Goal: Task Accomplishment & Management: Manage account settings

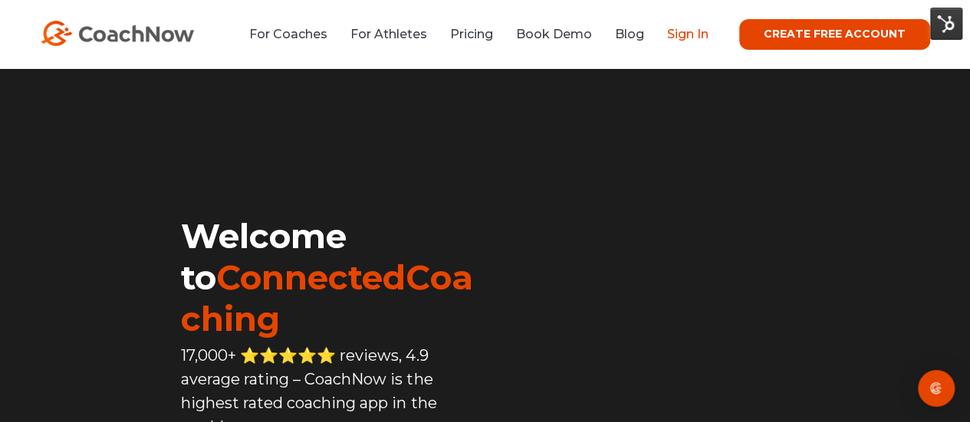
click at [697, 35] on link "Sign In" at bounding box center [687, 34] width 41 height 15
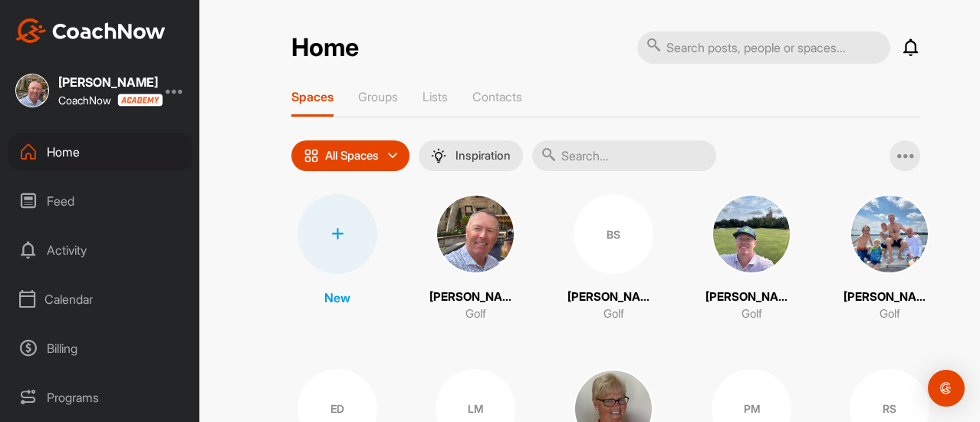
click at [65, 200] on div "Feed" at bounding box center [100, 201] width 184 height 38
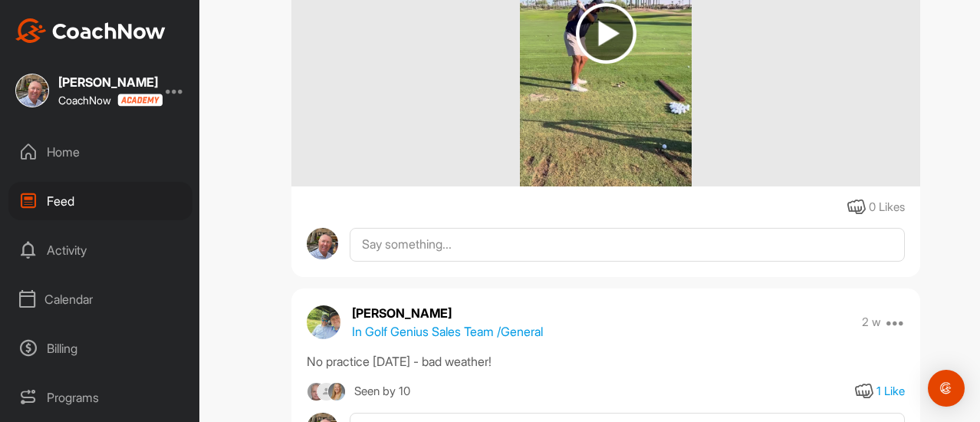
scroll to position [920, 0]
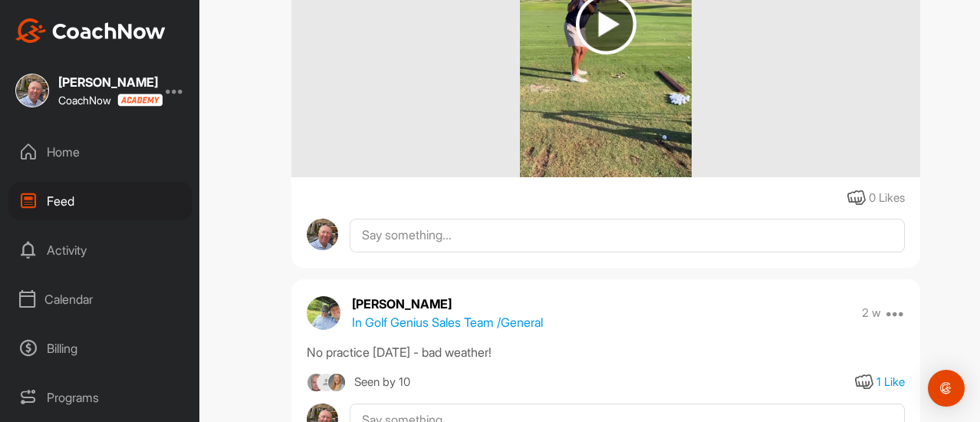
click at [61, 155] on div "Home" at bounding box center [100, 152] width 184 height 38
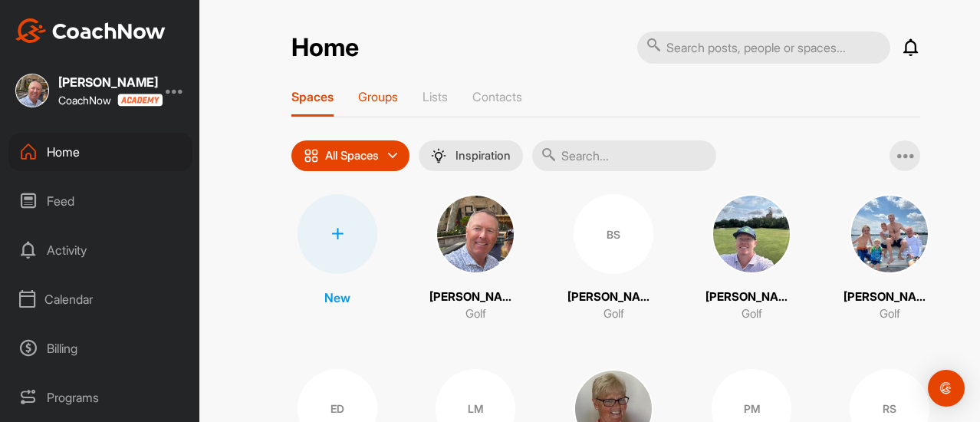
click at [369, 97] on p "Groups" at bounding box center [378, 96] width 40 height 15
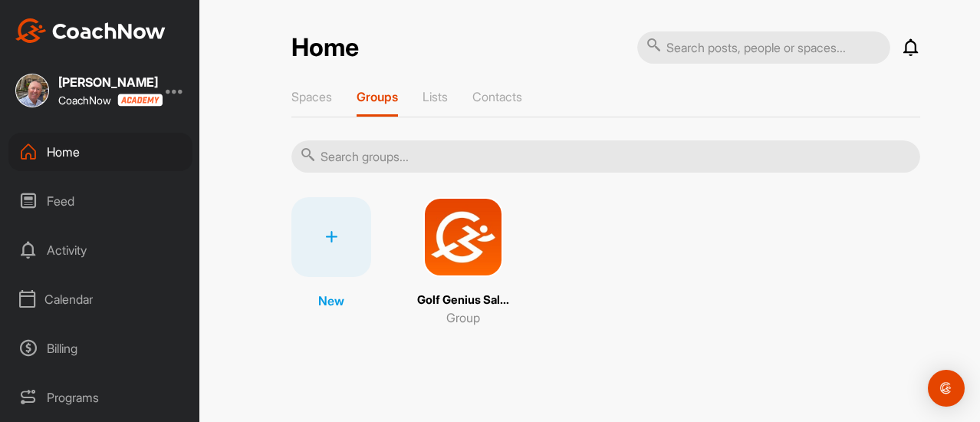
click at [455, 232] on img at bounding box center [463, 237] width 80 height 80
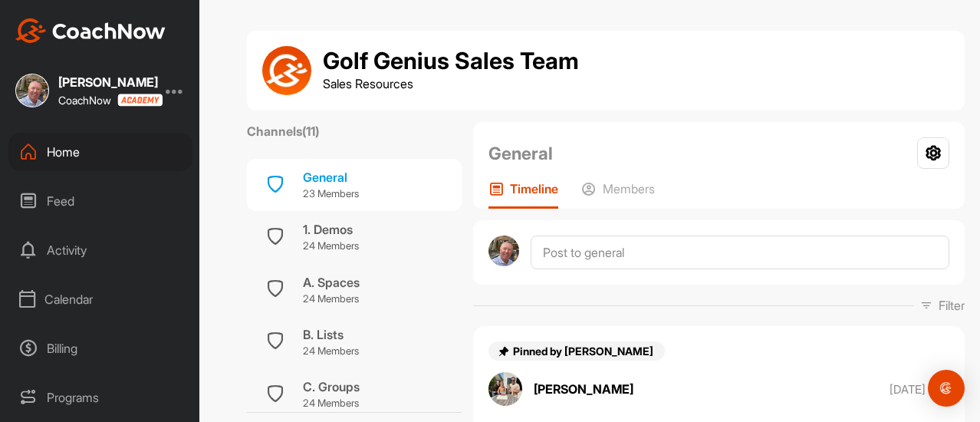
click at [58, 153] on div "Home" at bounding box center [100, 152] width 184 height 38
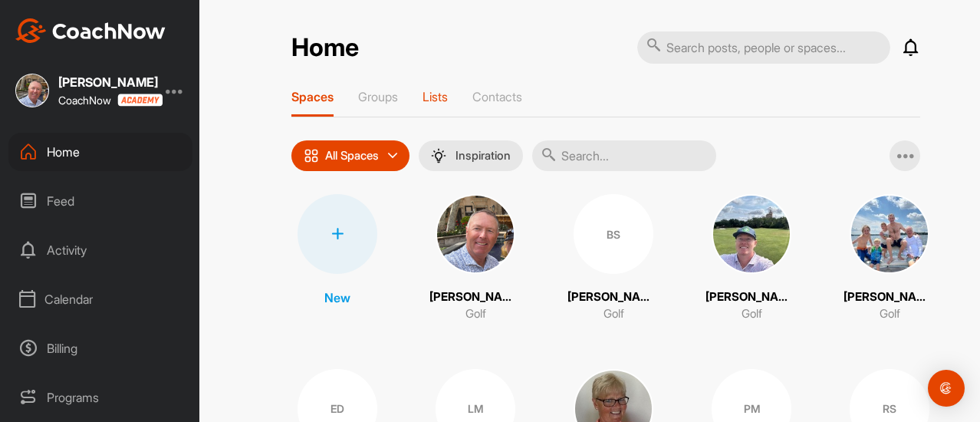
click at [436, 96] on p "Lists" at bounding box center [434, 96] width 25 height 15
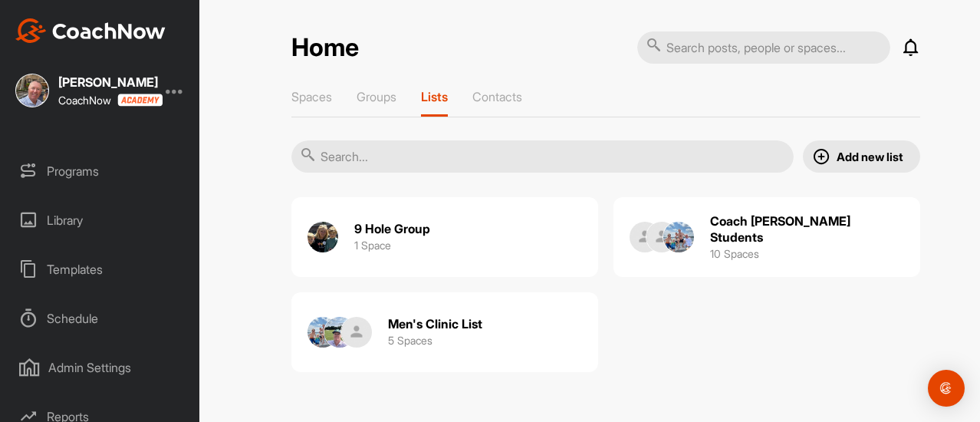
scroll to position [230, 0]
click at [72, 314] on div "Schedule" at bounding box center [100, 314] width 184 height 38
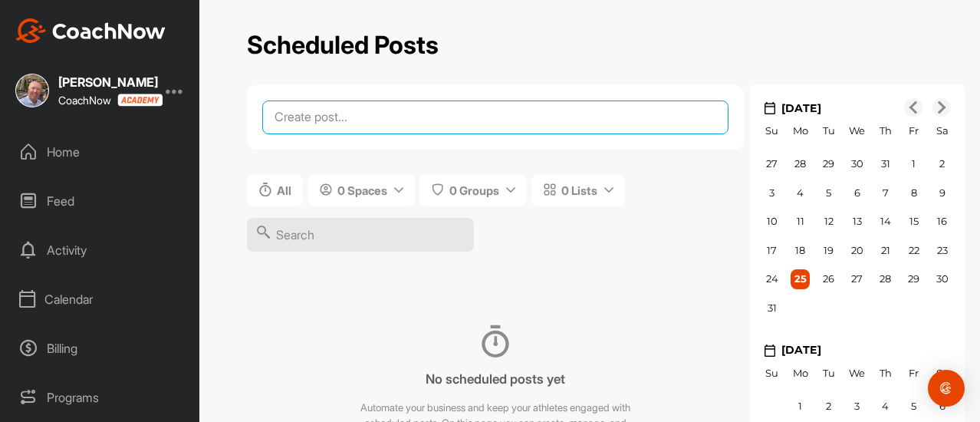
click at [384, 119] on textarea at bounding box center [495, 117] width 466 height 34
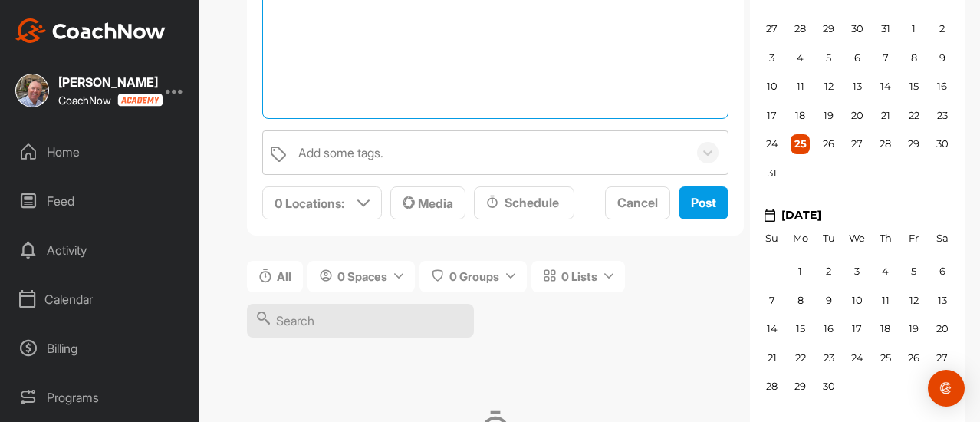
scroll to position [136, 0]
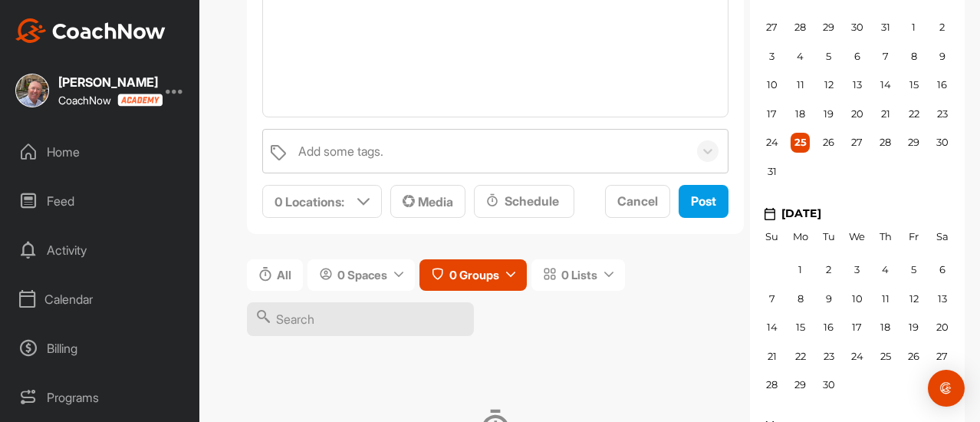
click at [509, 274] on icon at bounding box center [510, 274] width 9 height 9
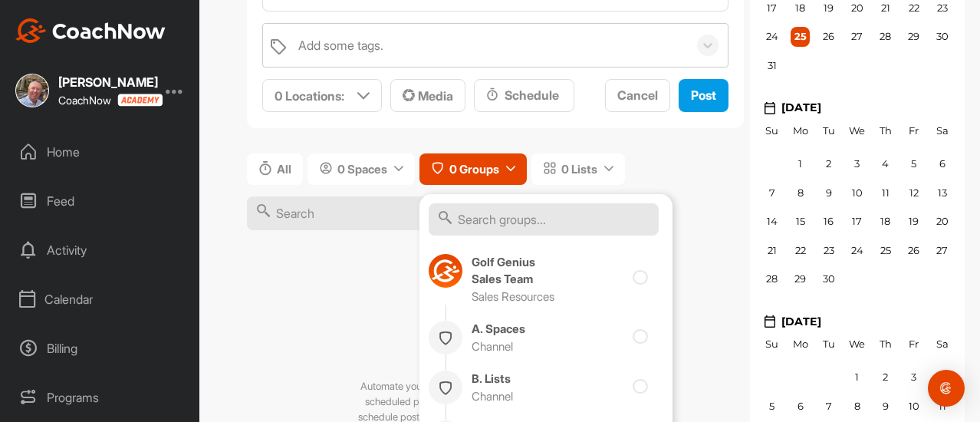
scroll to position [290, 0]
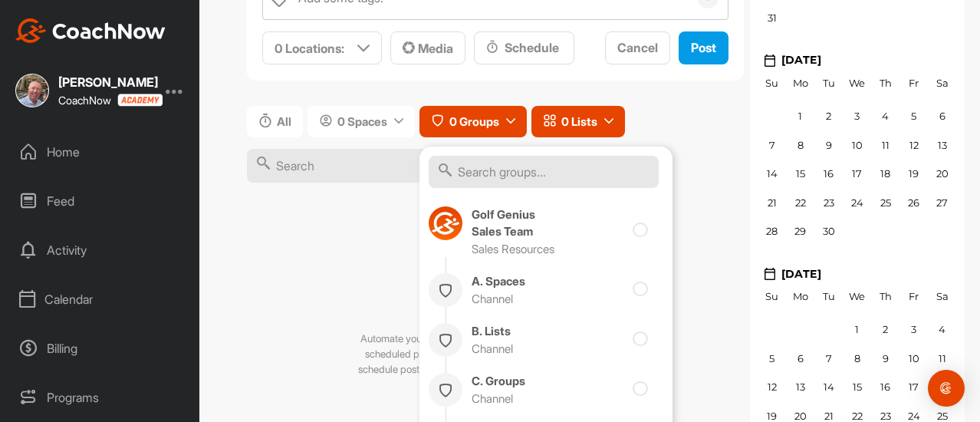
click at [587, 117] on span "0 Lists" at bounding box center [579, 121] width 36 height 16
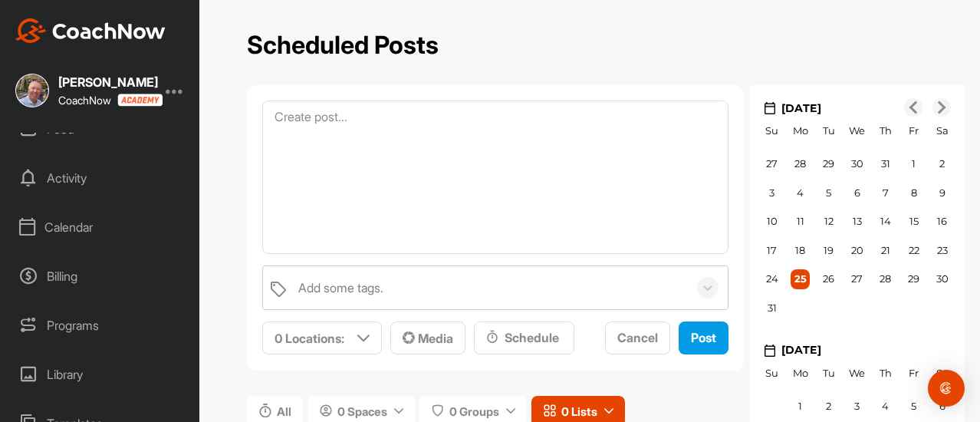
scroll to position [77, 0]
click at [78, 318] on div "Programs" at bounding box center [100, 320] width 184 height 38
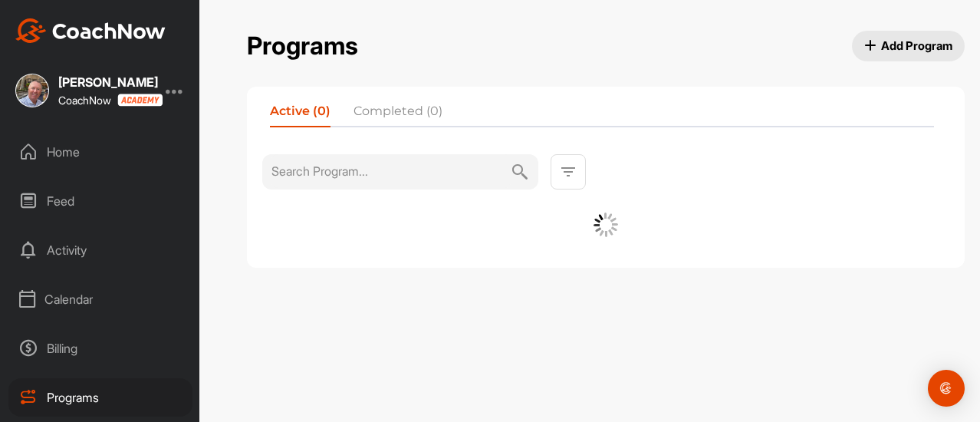
click at [387, 104] on li "Completed (0)" at bounding box center [397, 114] width 89 height 25
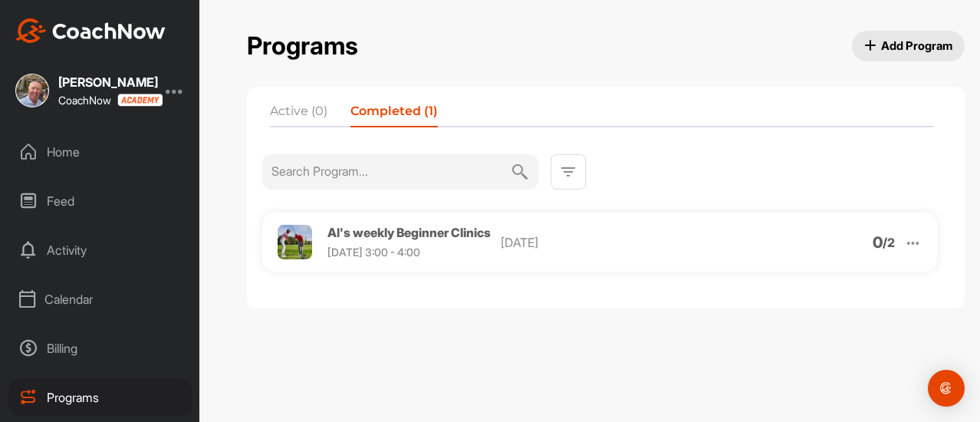
click at [376, 237] on span "Al's weekly Beginner Clinics" at bounding box center [408, 232] width 163 height 15
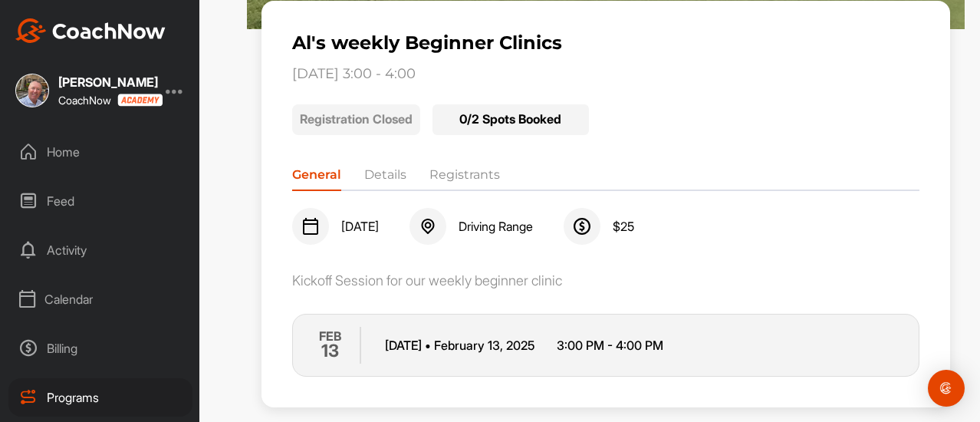
scroll to position [252, 0]
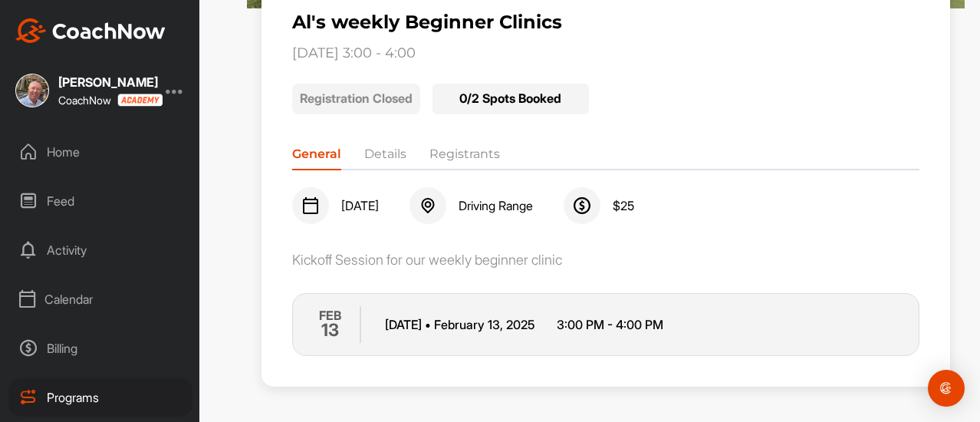
click at [380, 156] on li "Details" at bounding box center [385, 157] width 42 height 25
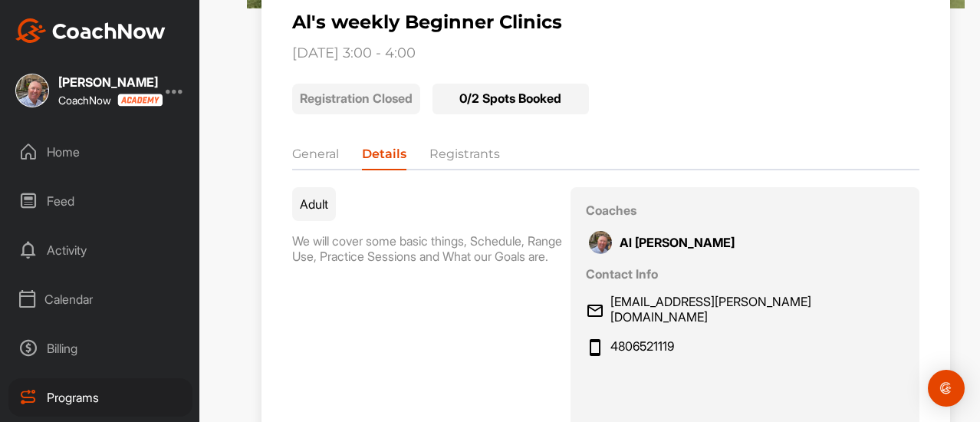
click at [455, 153] on li "Registrants" at bounding box center [464, 157] width 71 height 25
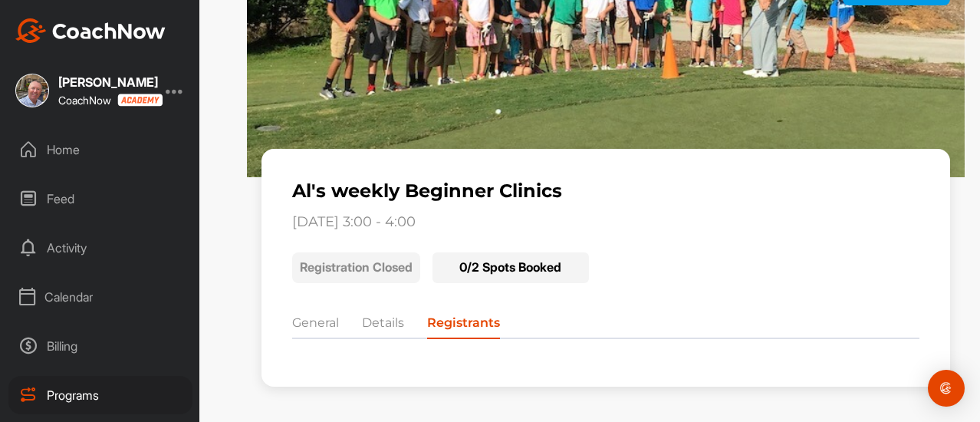
scroll to position [0, 0]
click at [64, 198] on div "Feed" at bounding box center [100, 201] width 184 height 38
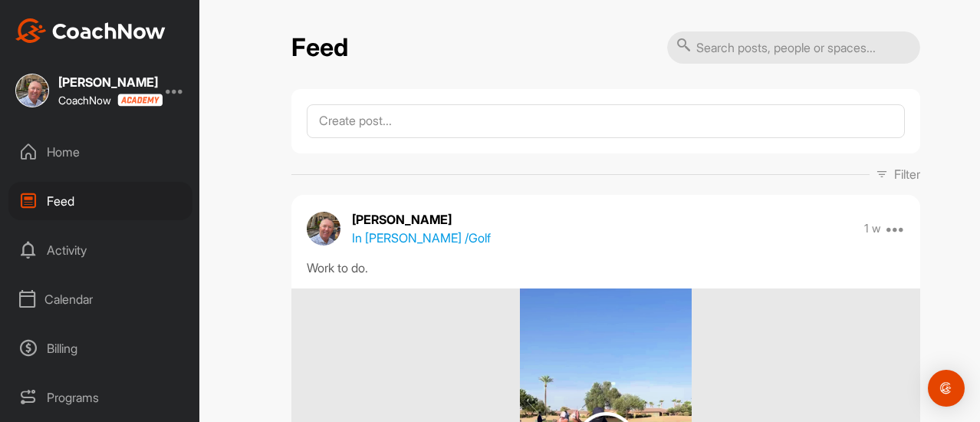
click at [58, 246] on div "Activity" at bounding box center [100, 250] width 184 height 38
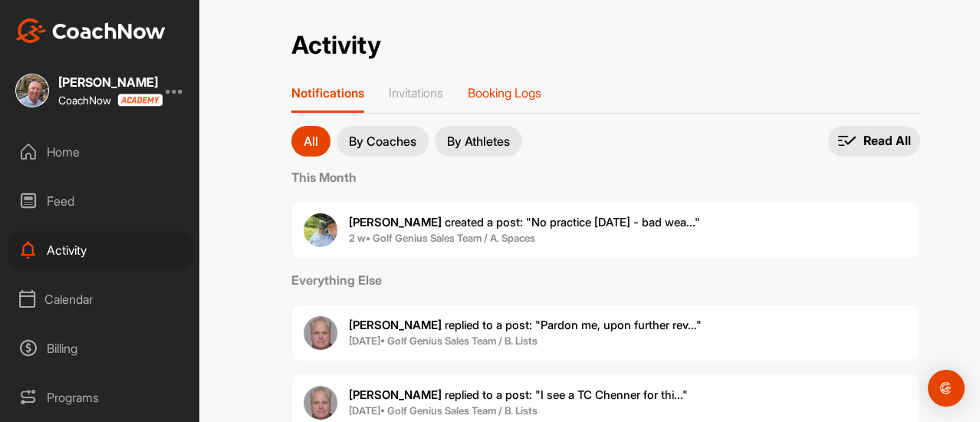
click at [486, 89] on p "Booking Logs" at bounding box center [505, 92] width 74 height 15
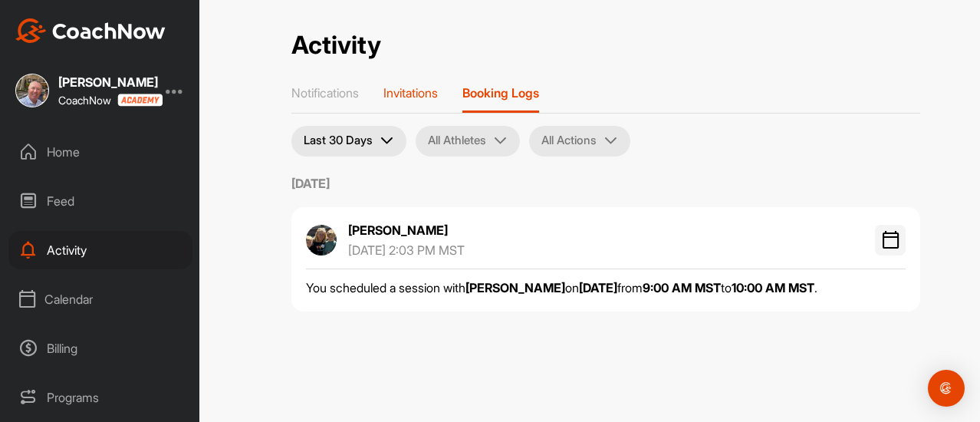
click at [399, 91] on p "Invitations" at bounding box center [410, 92] width 54 height 15
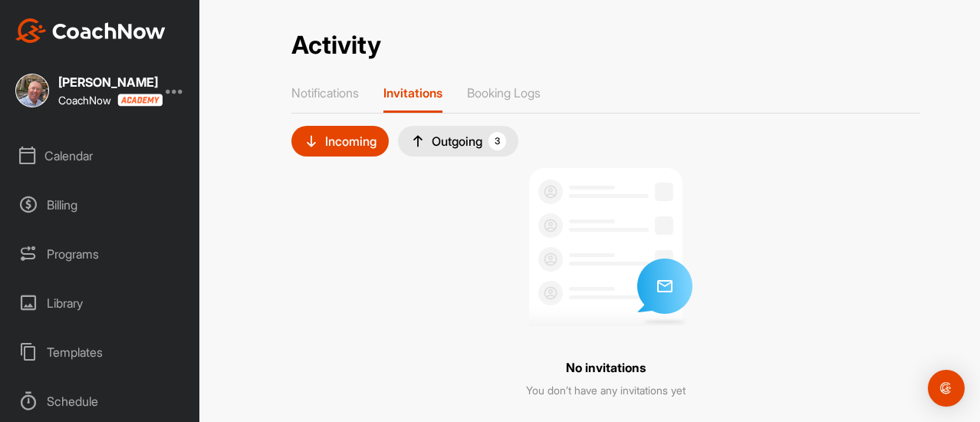
scroll to position [153, 0]
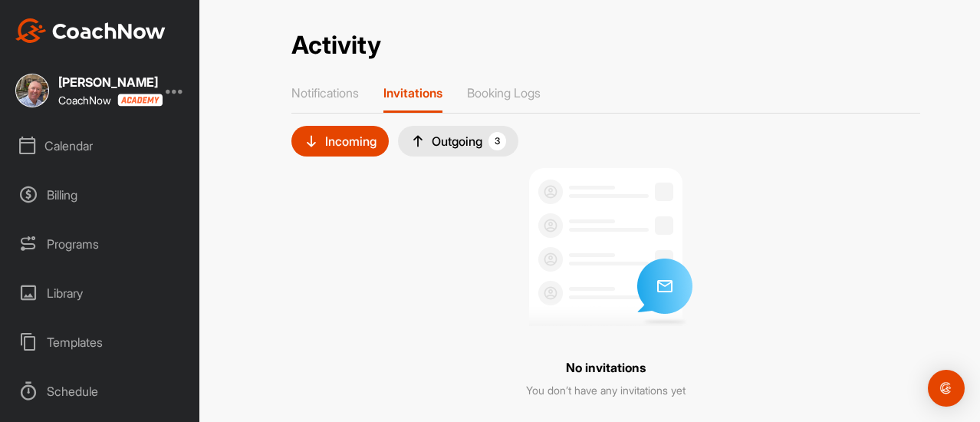
click at [63, 196] on div "Billing" at bounding box center [100, 195] width 184 height 38
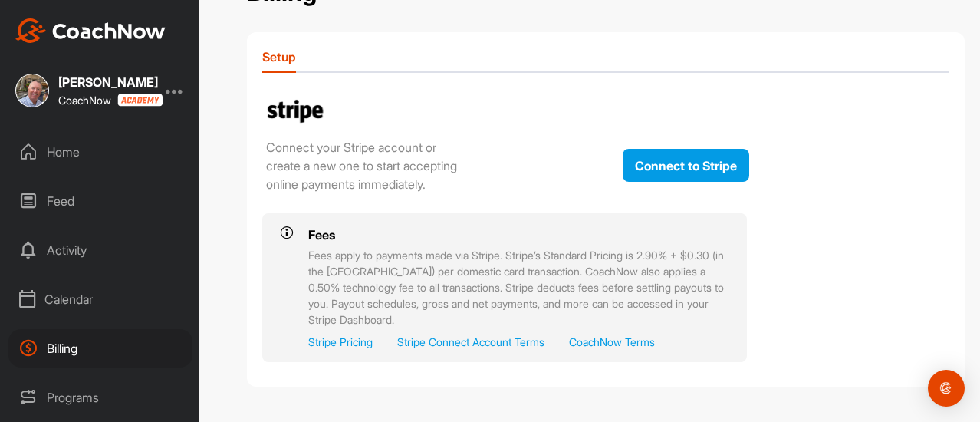
scroll to position [71, 0]
click at [334, 340] on link "Stripe Pricing" at bounding box center [340, 342] width 64 height 16
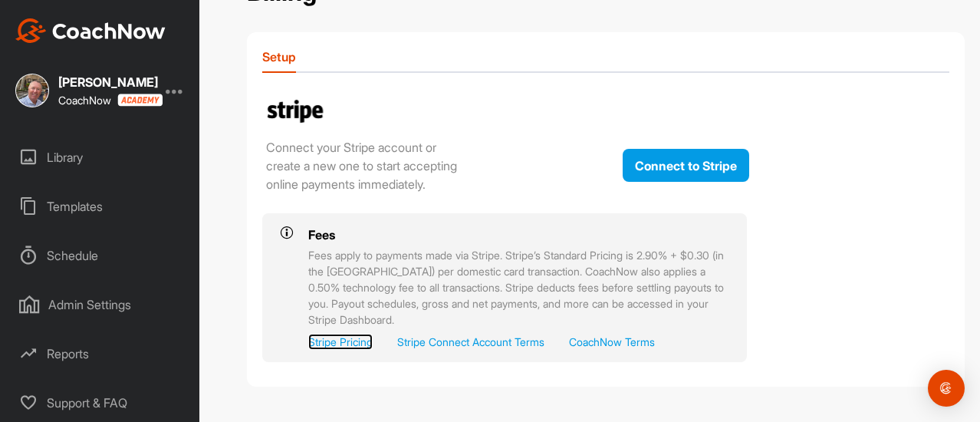
scroll to position [301, 0]
click at [78, 343] on div "Reports" at bounding box center [100, 353] width 184 height 38
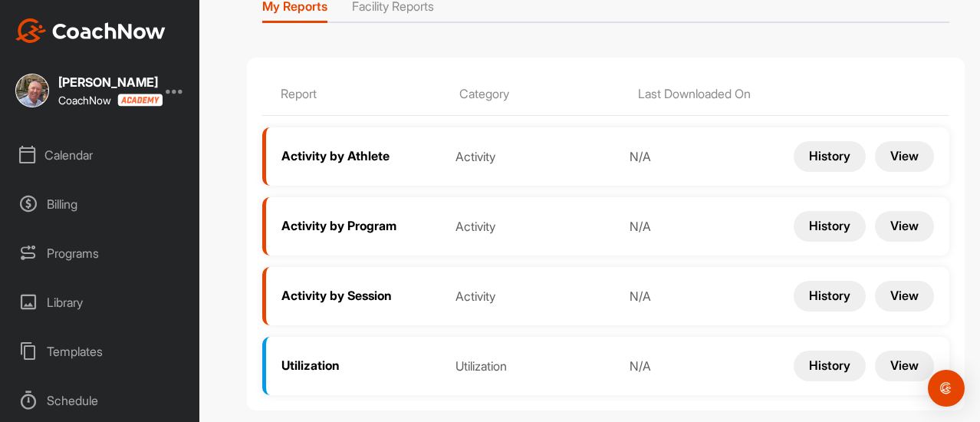
scroll to position [153, 0]
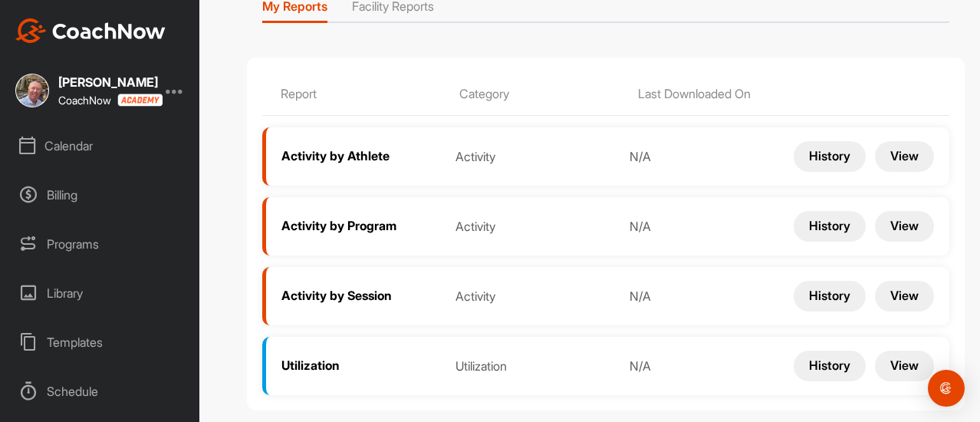
click at [77, 342] on div "Templates" at bounding box center [100, 342] width 184 height 38
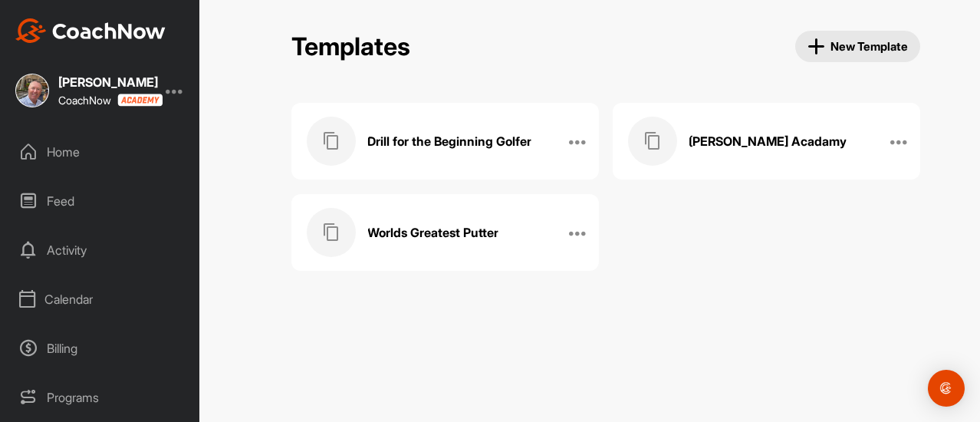
click at [58, 153] on div "Home" at bounding box center [100, 152] width 184 height 38
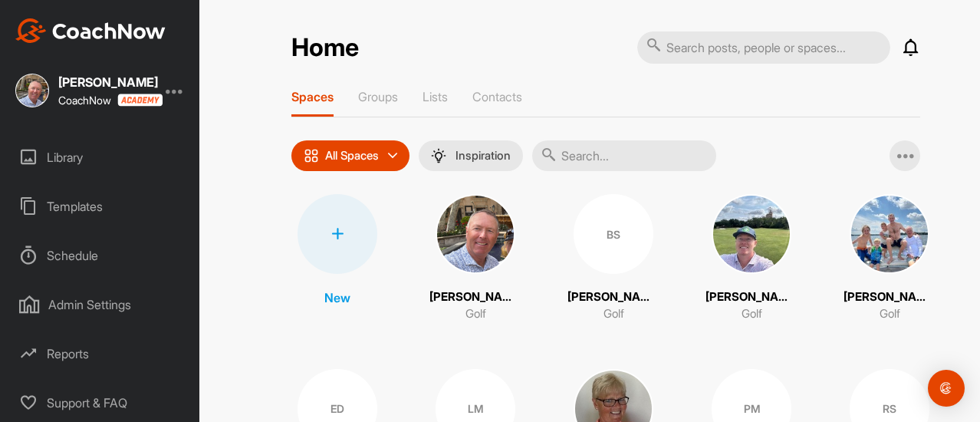
scroll to position [301, 0]
click at [68, 242] on div "Schedule" at bounding box center [100, 255] width 184 height 38
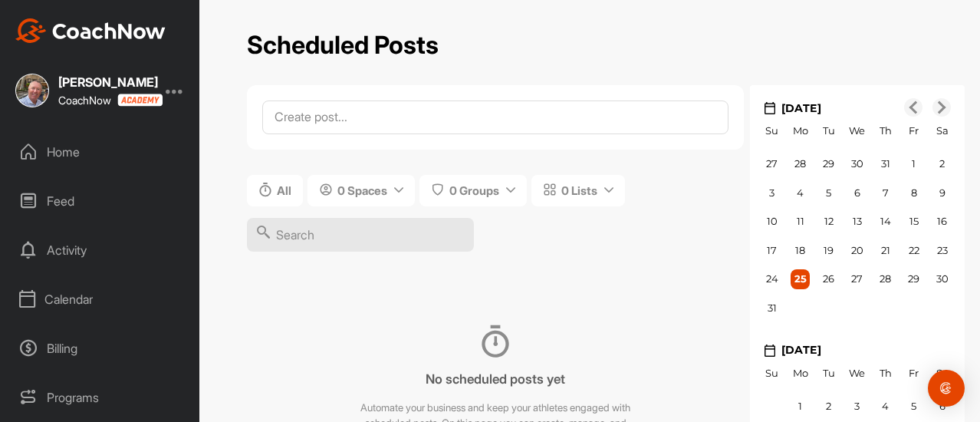
click at [64, 298] on div "Calendar" at bounding box center [100, 299] width 184 height 38
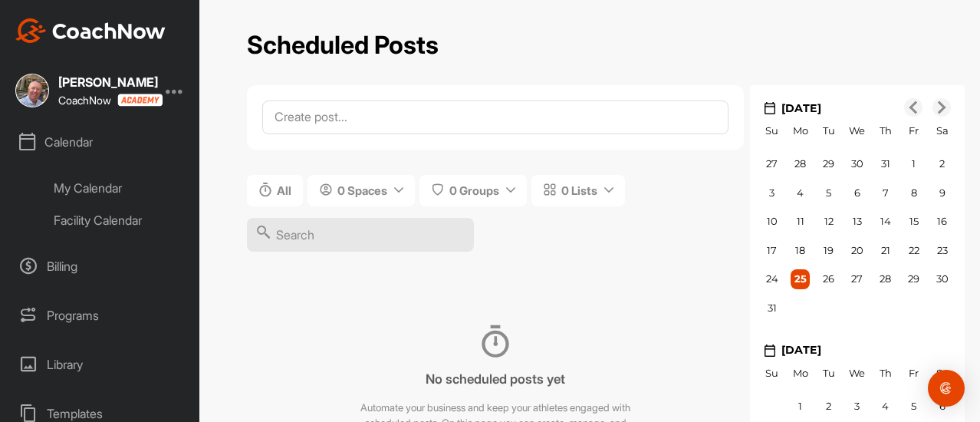
scroll to position [153, 0]
click at [85, 227] on div "Facility Calendar" at bounding box center [118, 224] width 150 height 32
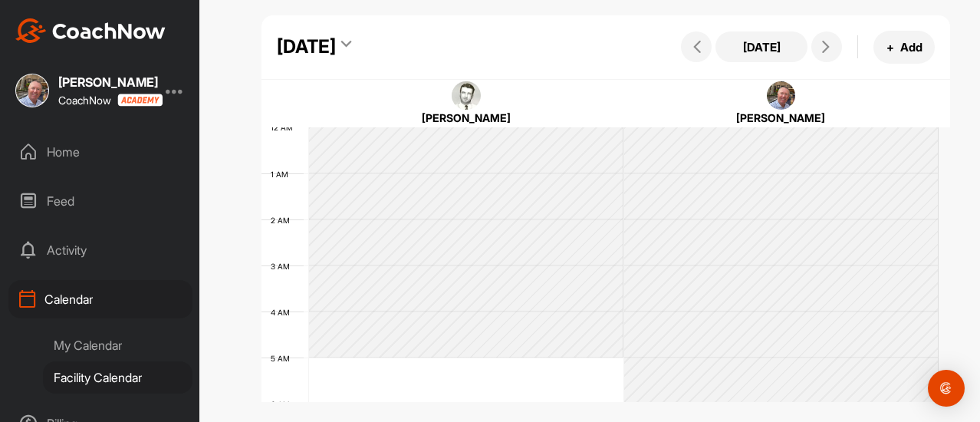
scroll to position [266, 0]
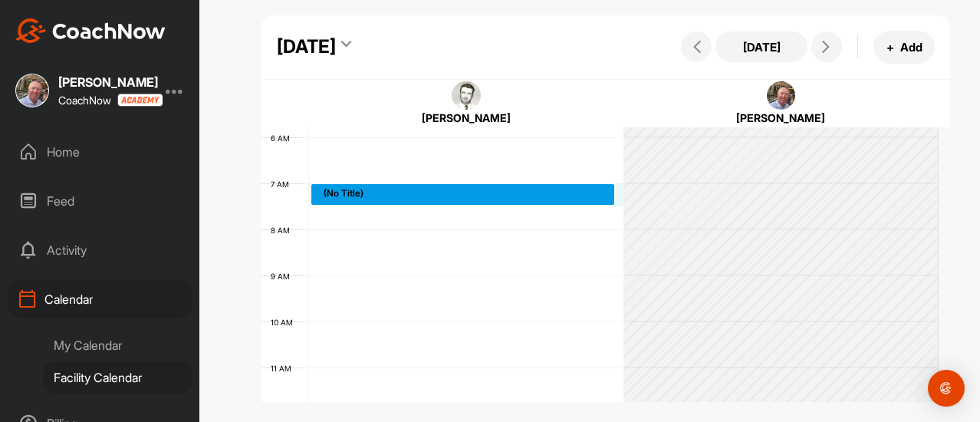
click at [379, 192] on div "12 AM 1 AM 2 AM 3 AM 4 AM 5 AM 6 AM 7 AM 8 AM 9 AM 10 AM 11 AM 12 PM 1 PM 2 PM …" at bounding box center [599, 413] width 677 height 1104
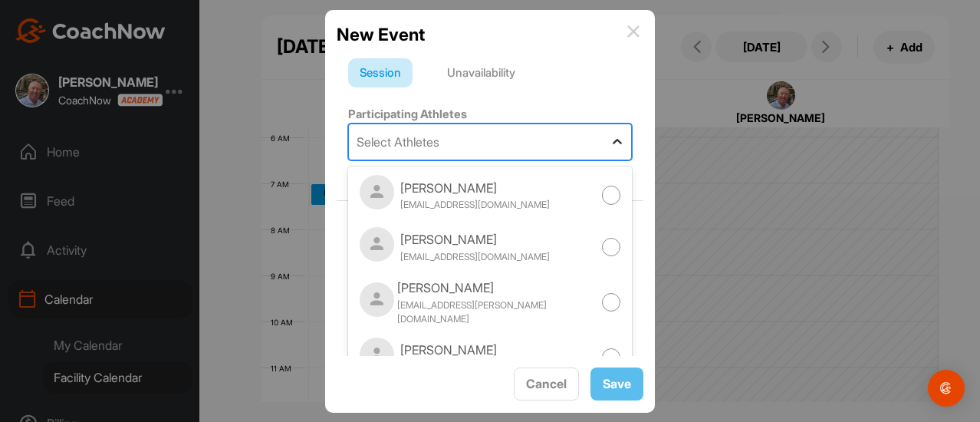
click at [603, 139] on div at bounding box center [617, 142] width 28 height 28
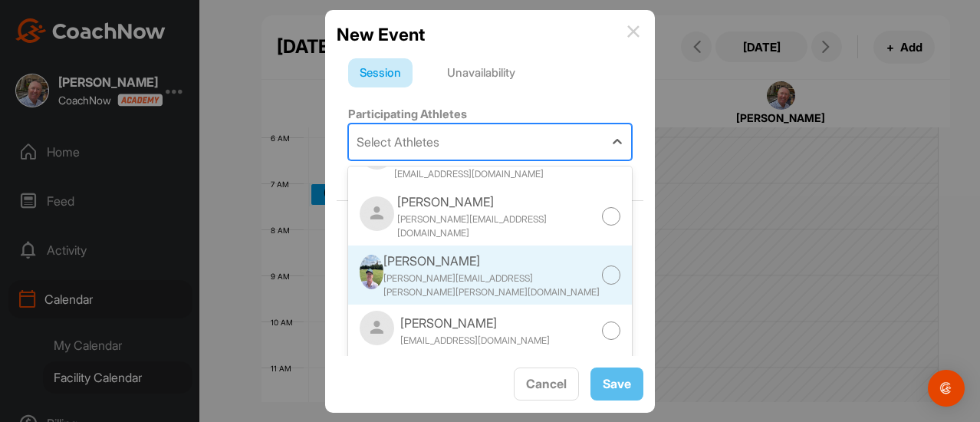
scroll to position [759, 0]
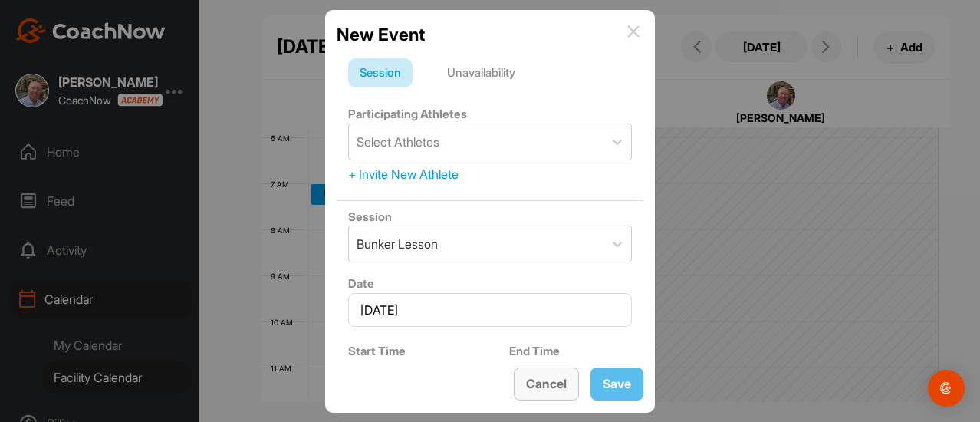
click at [543, 383] on button "Cancel" at bounding box center [546, 383] width 65 height 33
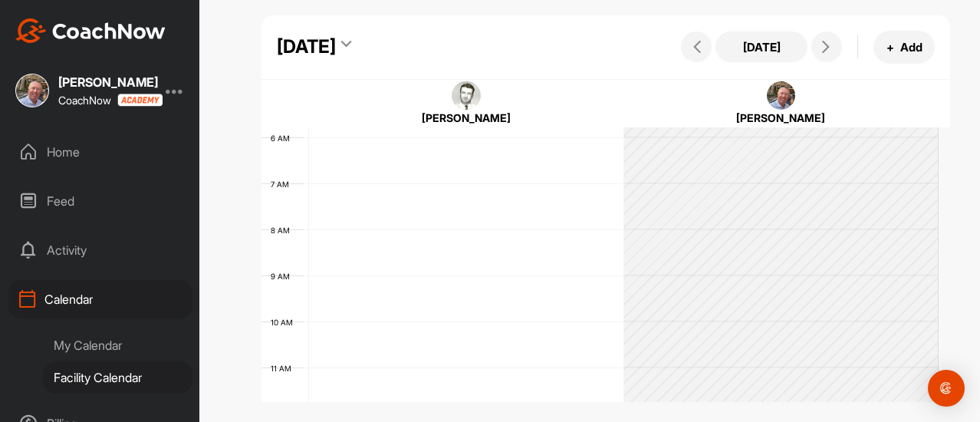
click at [382, 212] on div "12 AM 1 AM 2 AM 3 AM 4 AM 5 AM 6 AM 7 AM 8 AM 9 AM 10 AM 11 AM 12 PM 1 PM 2 PM …" at bounding box center [599, 413] width 677 height 1104
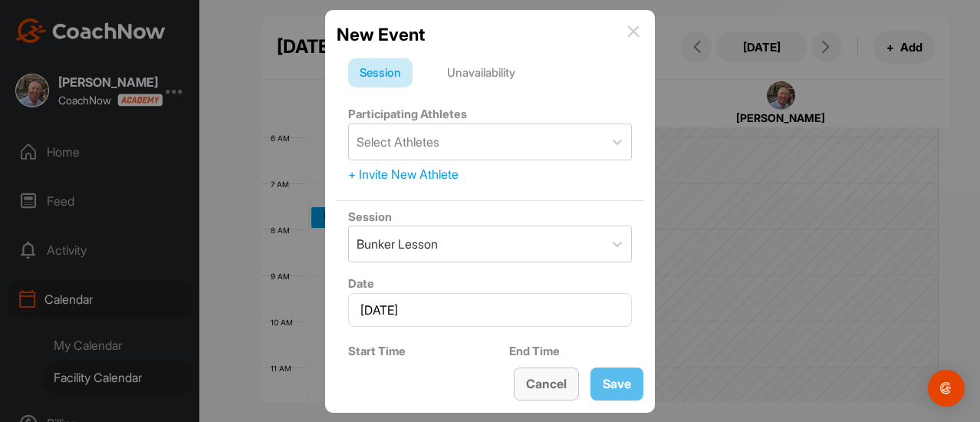
click at [544, 385] on button "Cancel" at bounding box center [546, 383] width 65 height 33
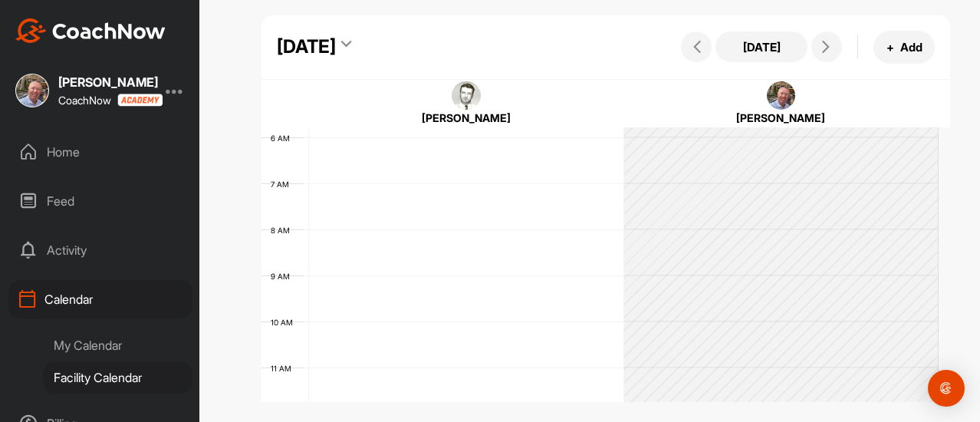
click at [92, 344] on div "My Calendar" at bounding box center [118, 345] width 150 height 32
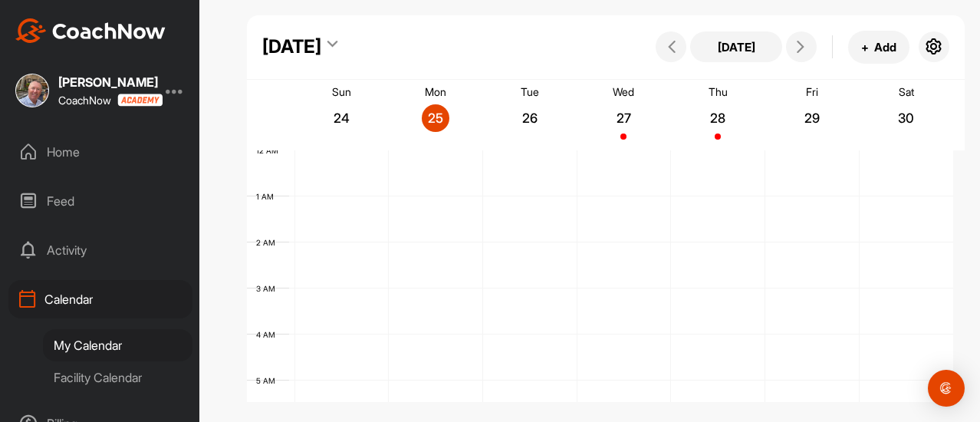
scroll to position [266, 0]
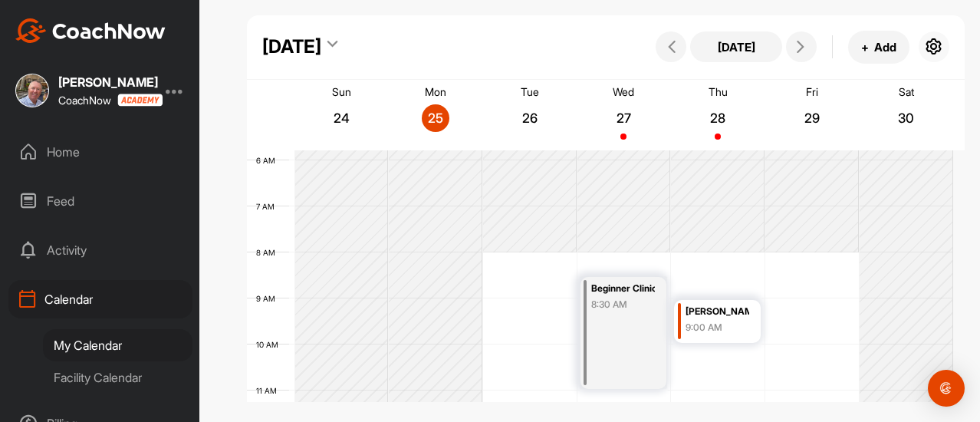
click at [934, 43] on icon "button" at bounding box center [934, 47] width 18 height 18
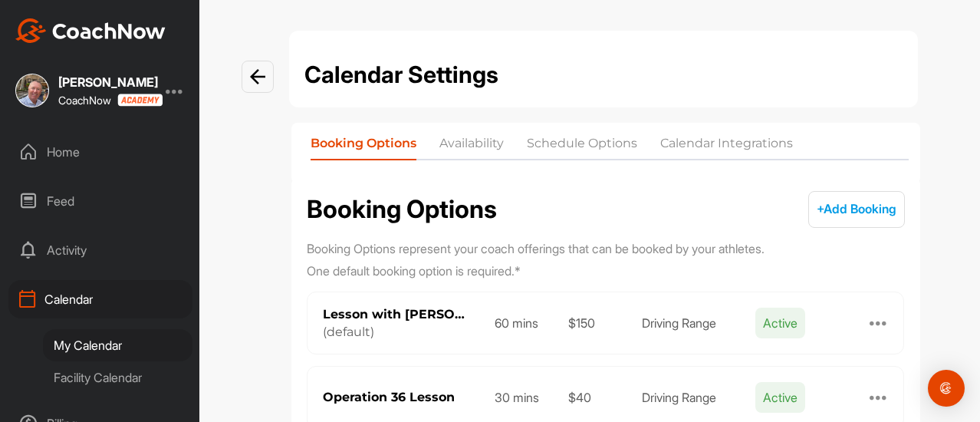
click at [72, 341] on div "My Calendar" at bounding box center [118, 345] width 150 height 32
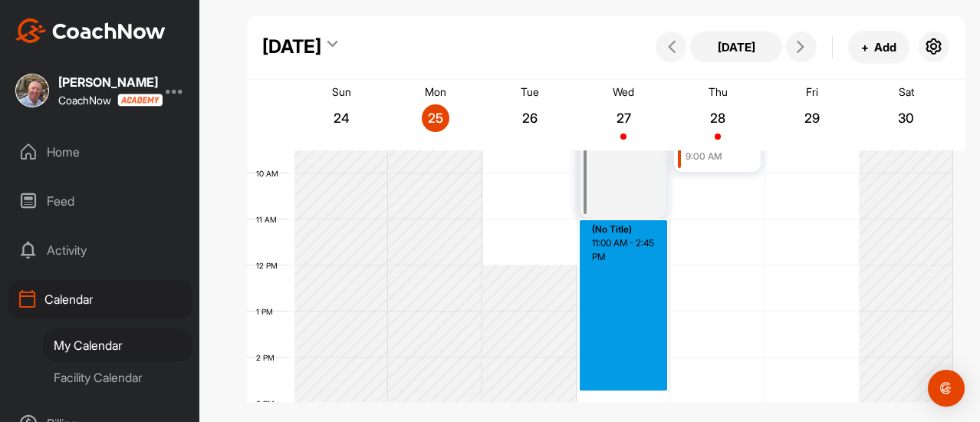
scroll to position [445, 0]
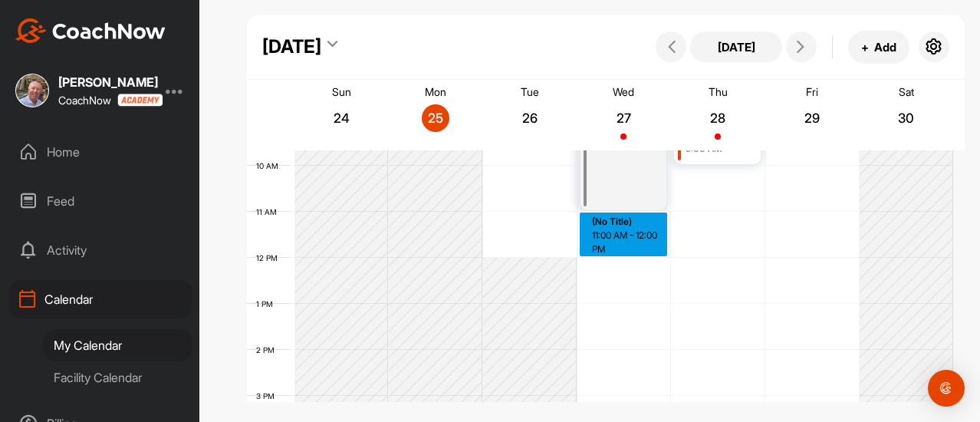
drag, startPoint x: 602, startPoint y: 334, endPoint x: 629, endPoint y: 218, distance: 118.9
click at [629, 218] on div "12 AM 1 AM 2 AM 3 AM 4 AM 5 AM 6 AM 7 AM 8 AM 9 AM 10 AM 11 AM 12 PM 1 PM 2 PM …" at bounding box center [600, 258] width 706 height 1104
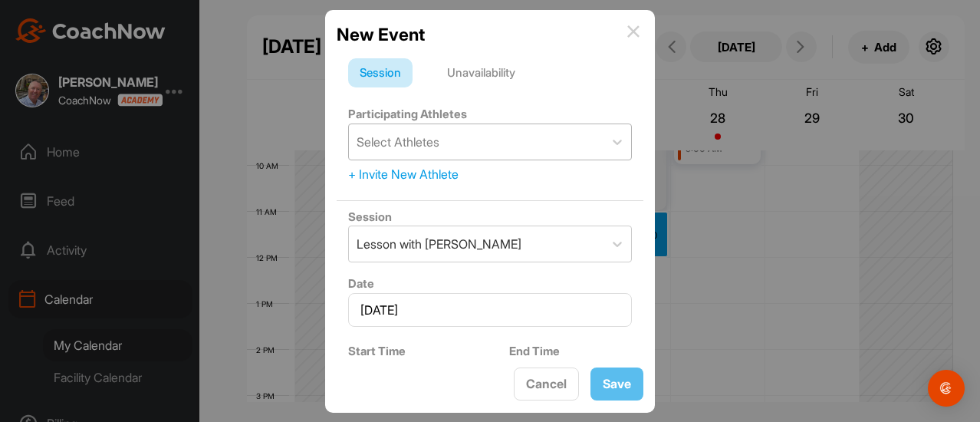
click at [532, 140] on div "Select Athletes" at bounding box center [476, 141] width 255 height 35
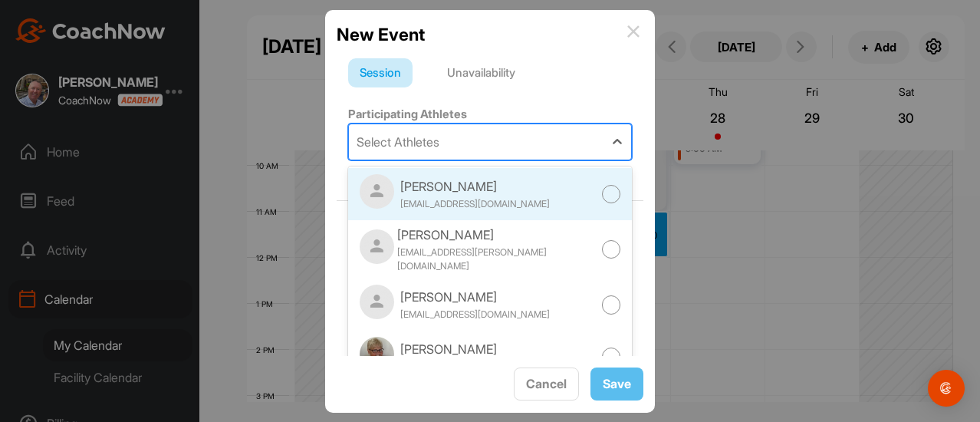
scroll to position [0, 0]
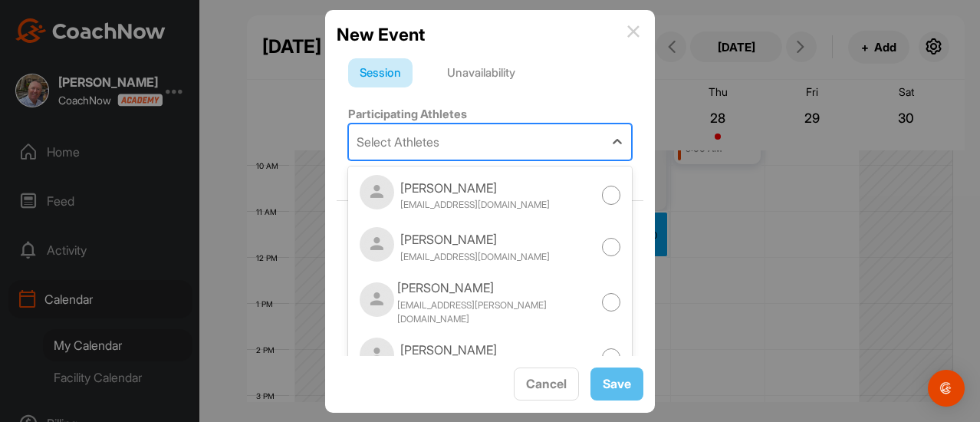
click at [525, 142] on div "Select Athletes" at bounding box center [476, 141] width 255 height 35
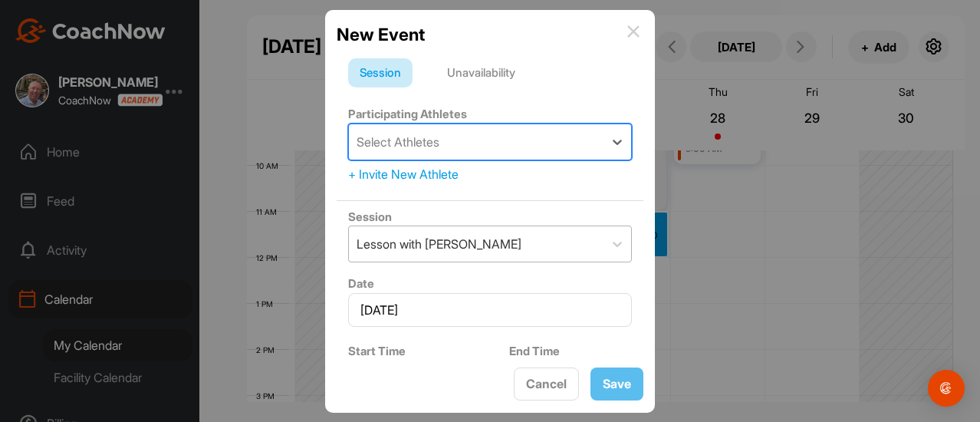
click at [574, 244] on div "Lesson with Al Sutton" at bounding box center [476, 243] width 255 height 35
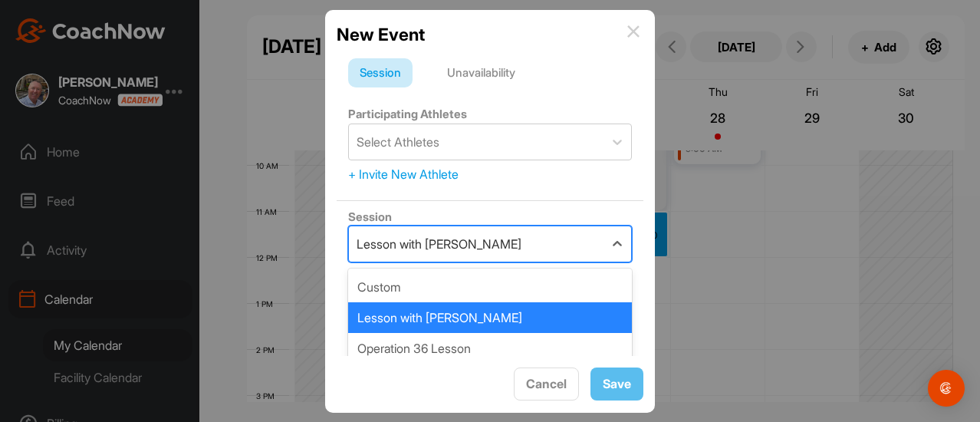
scroll to position [72, 0]
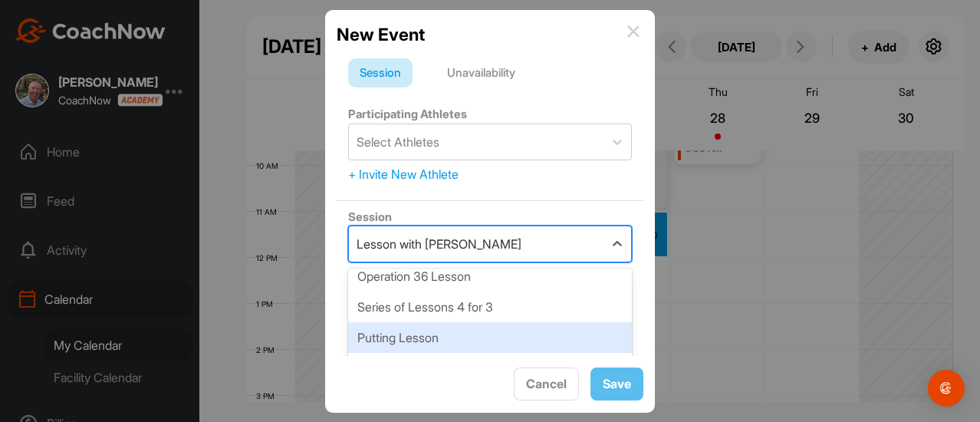
click at [380, 337] on div "Putting Lesson" at bounding box center [490, 337] width 284 height 31
type input "100"
type input "Putting Green"
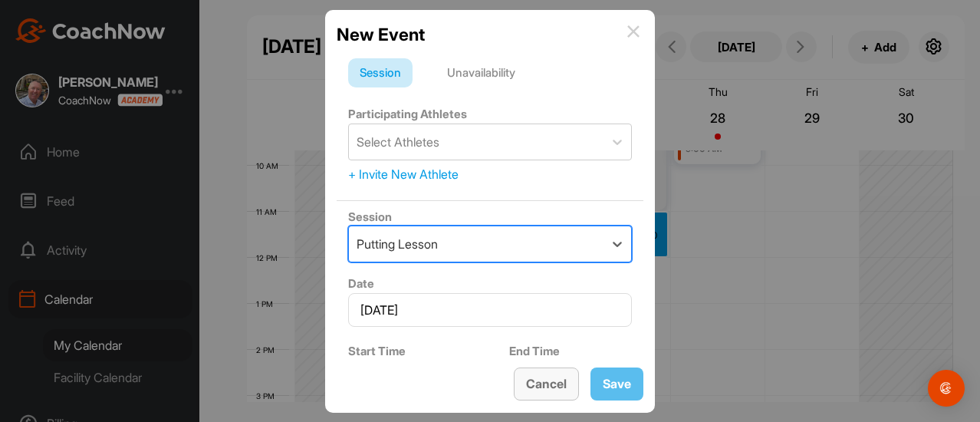
click at [544, 383] on button "Cancel" at bounding box center [546, 383] width 65 height 33
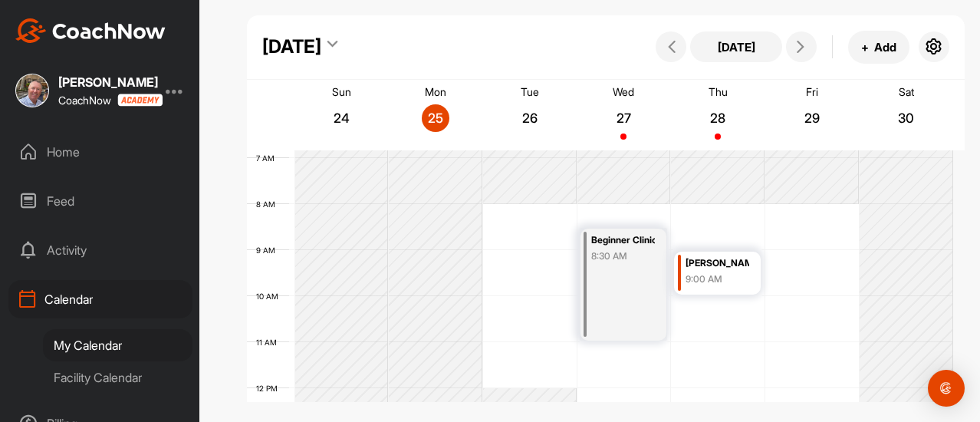
scroll to position [291, 0]
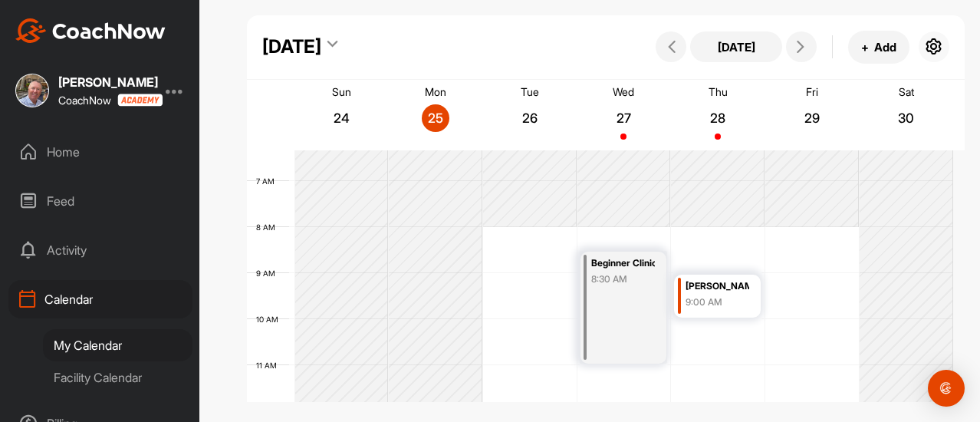
click at [932, 45] on icon "button" at bounding box center [934, 47] width 18 height 18
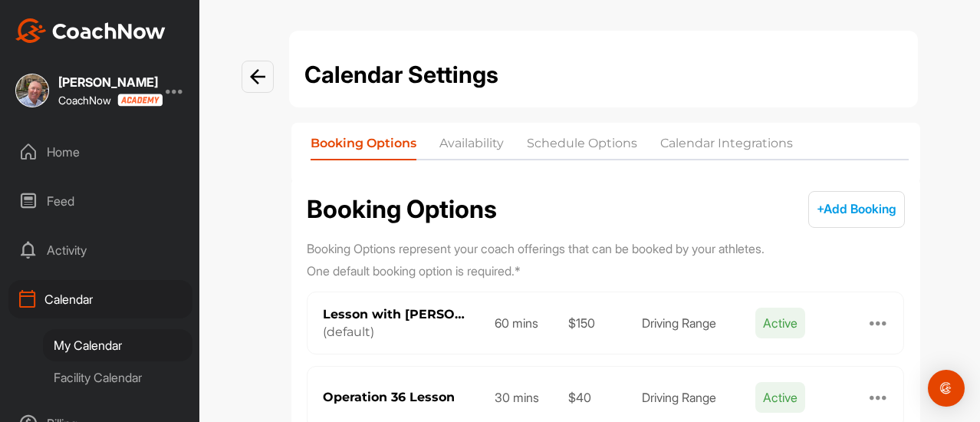
click at [465, 143] on li "Availability" at bounding box center [471, 146] width 64 height 25
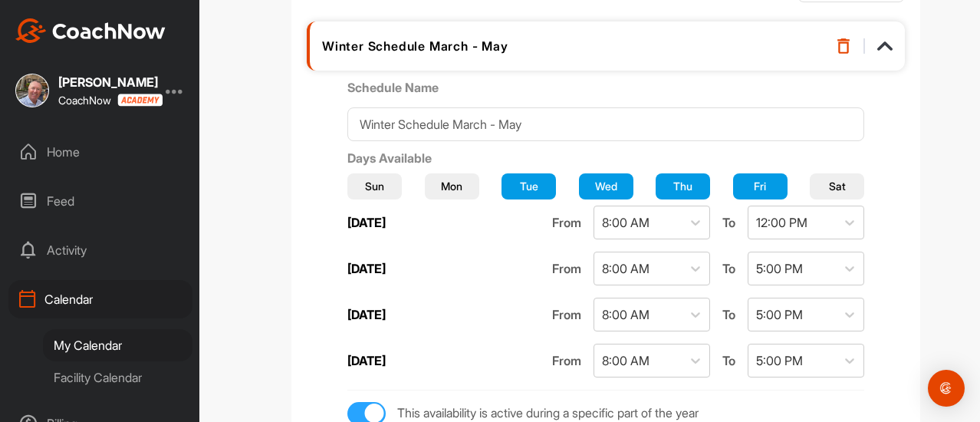
scroll to position [230, 0]
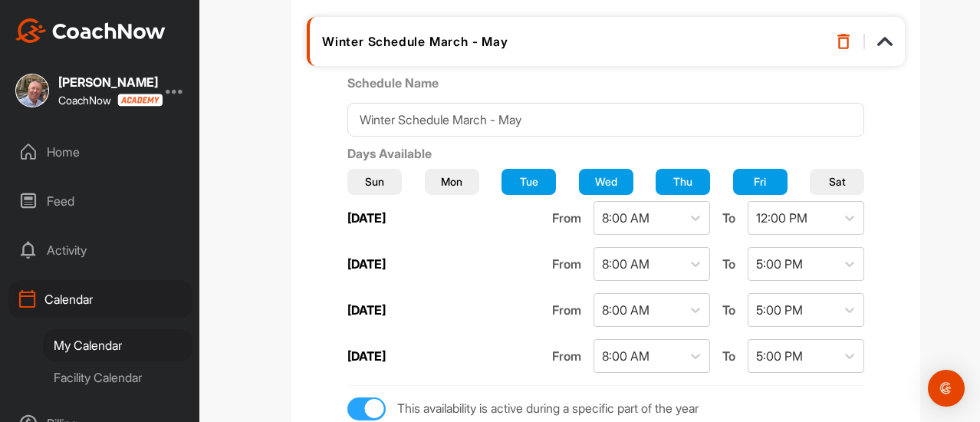
click at [452, 181] on span "Mon" at bounding box center [451, 181] width 21 height 16
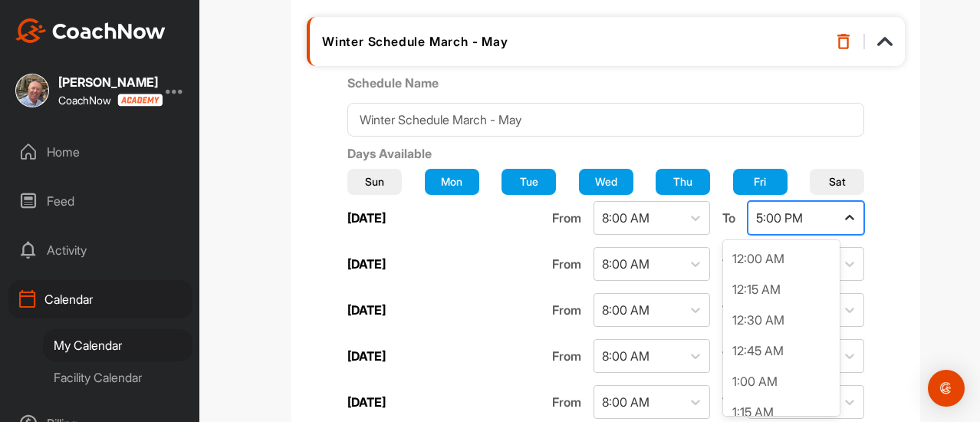
scroll to position [1899, 0]
click at [845, 217] on icon at bounding box center [849, 217] width 9 height 5
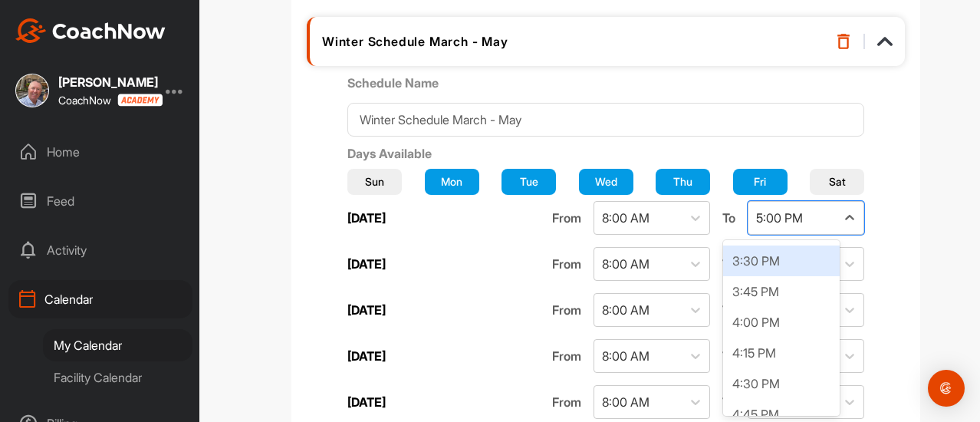
click at [742, 261] on div "3:30 PM" at bounding box center [781, 260] width 117 height 31
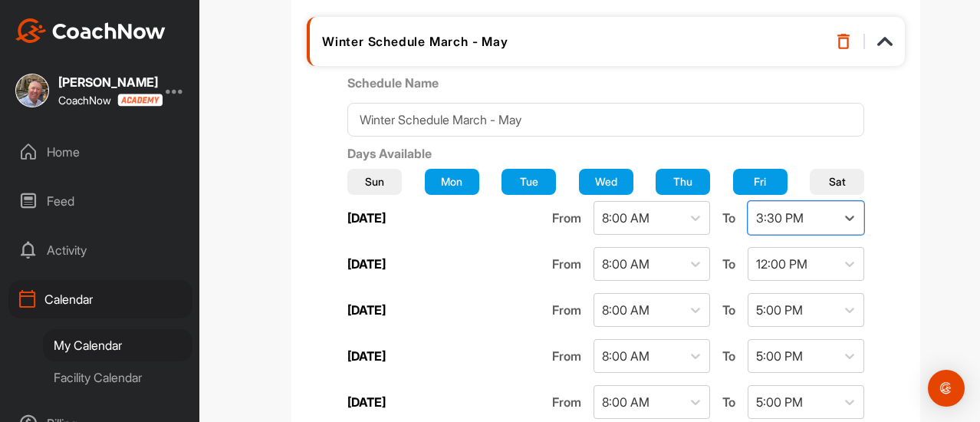
click at [436, 242] on div "Sun Mon Tue Wed Thu Fri Sat Monday From 8:00 AM To option 3:30 PM, selected. 0 …" at bounding box center [605, 297] width 517 height 269
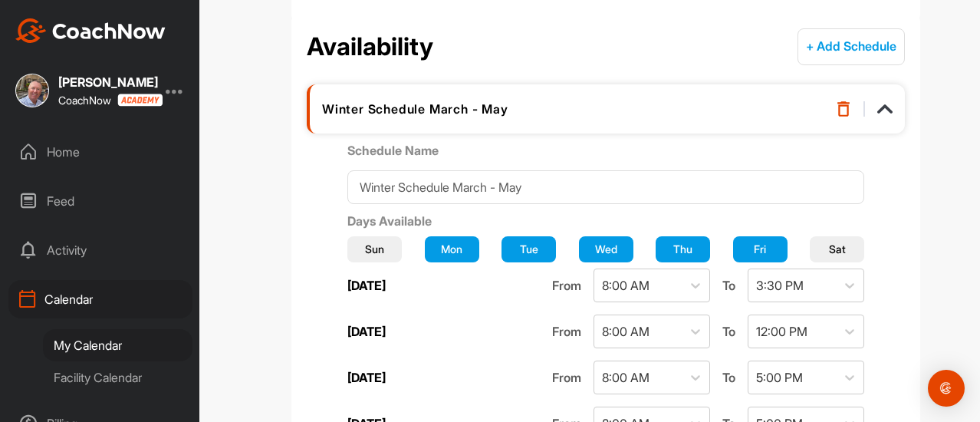
scroll to position [153, 0]
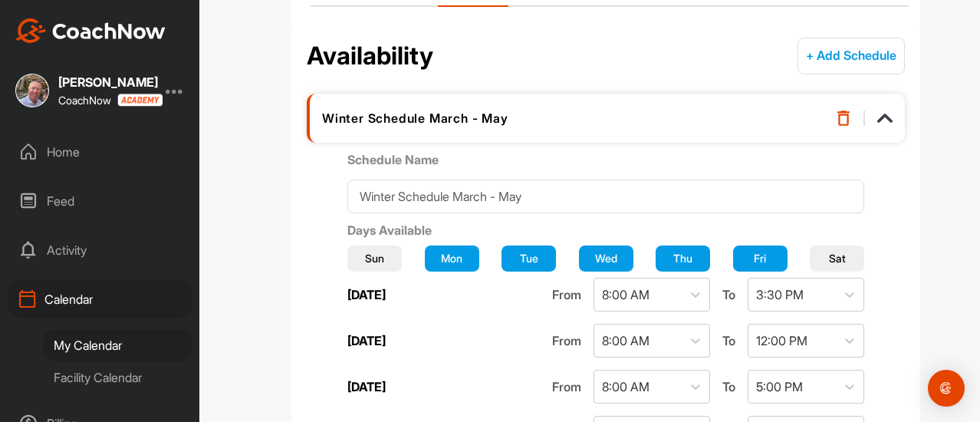
click at [469, 258] on button "Mon" at bounding box center [452, 258] width 54 height 26
click at [517, 255] on button "Tue" at bounding box center [528, 258] width 54 height 26
drag, startPoint x: 819, startPoint y: 253, endPoint x: 800, endPoint y: 254, distance: 19.2
click at [829, 254] on span "Sat" at bounding box center [837, 258] width 17 height 16
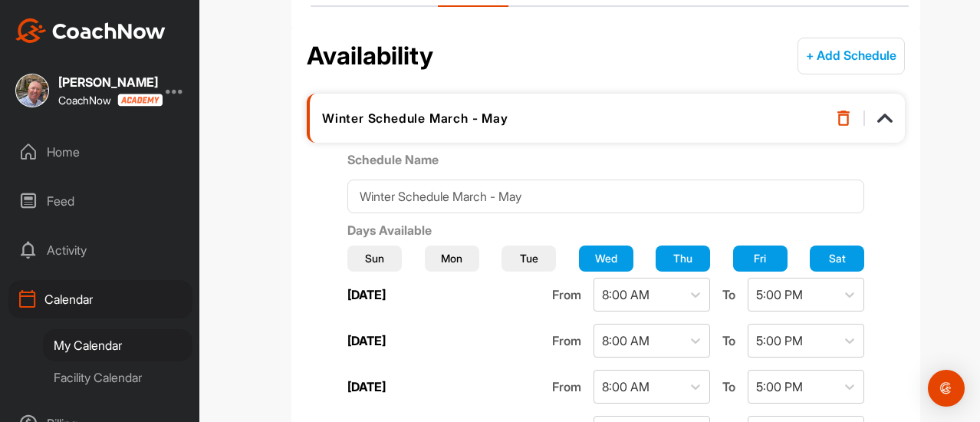
click at [384, 258] on span "Sun" at bounding box center [374, 258] width 19 height 16
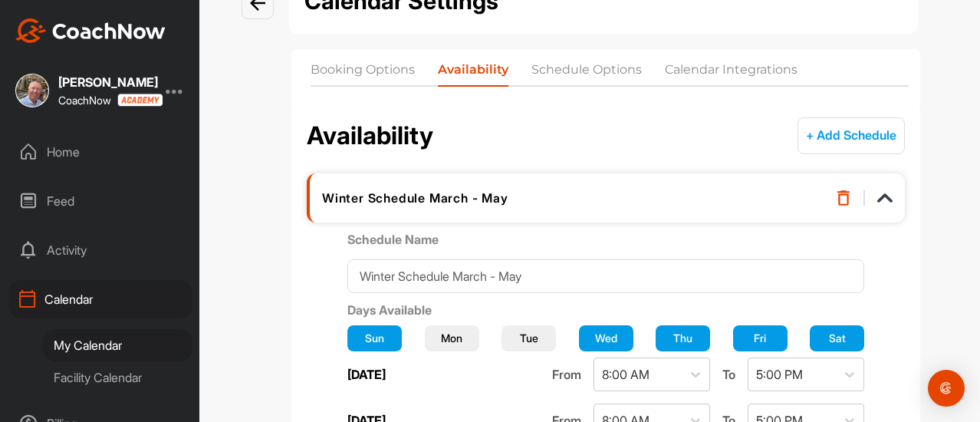
scroll to position [77, 0]
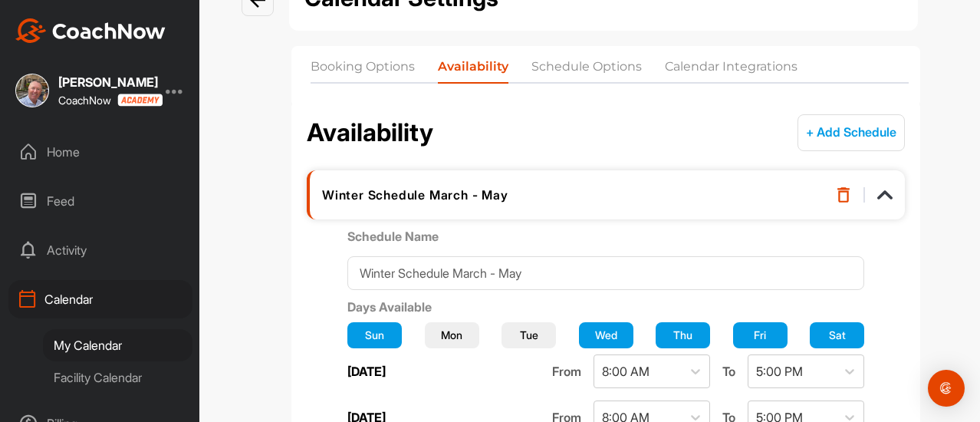
click at [566, 68] on li "Schedule Options" at bounding box center [586, 70] width 110 height 25
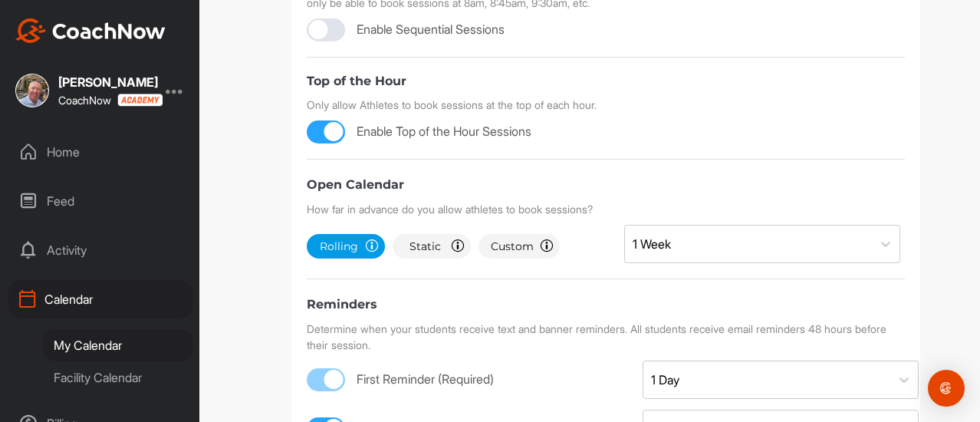
scroll to position [460, 0]
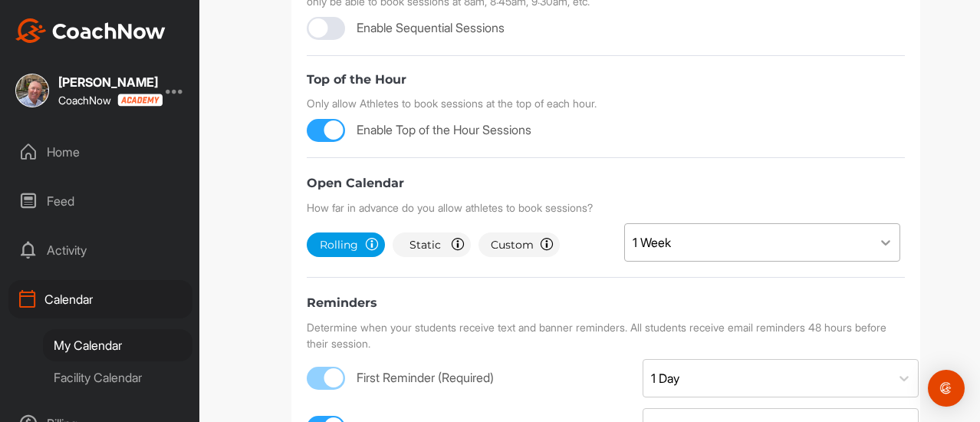
click at [881, 240] on icon at bounding box center [885, 242] width 9 height 5
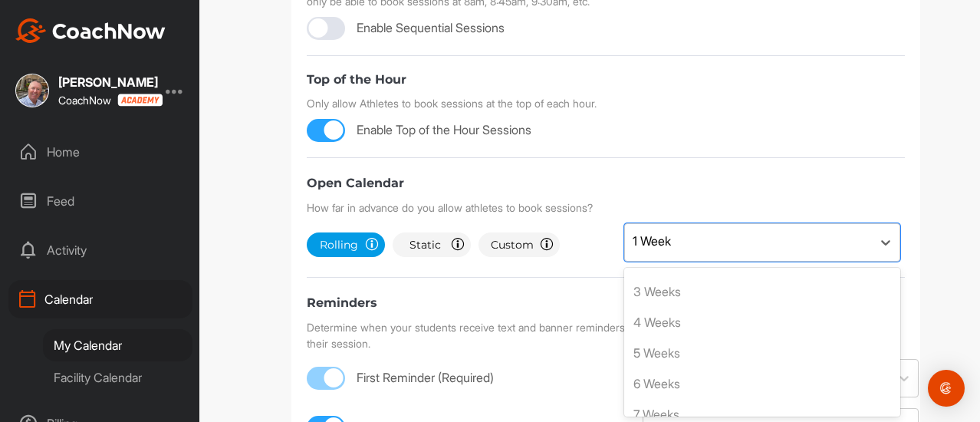
scroll to position [0, 0]
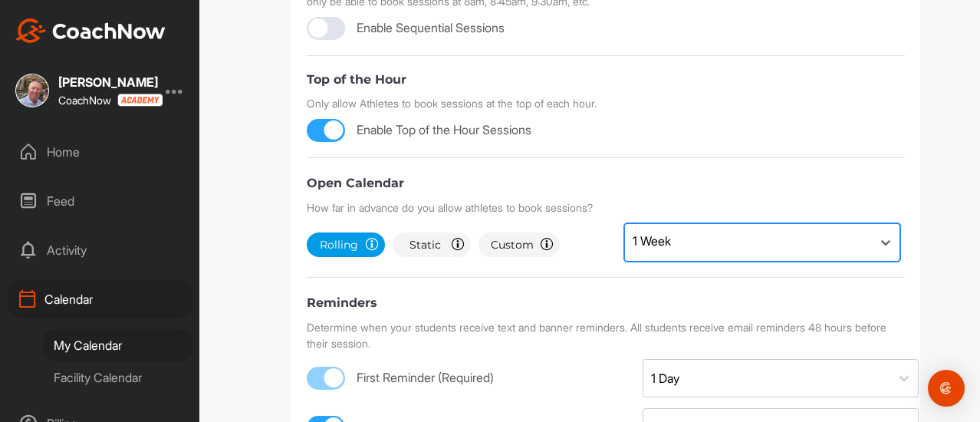
click at [728, 238] on div "1 Week" at bounding box center [748, 242] width 247 height 37
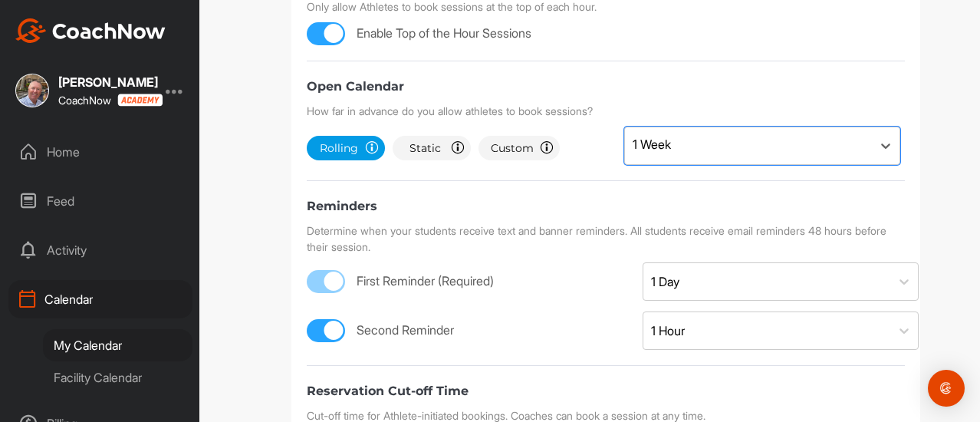
scroll to position [613, 0]
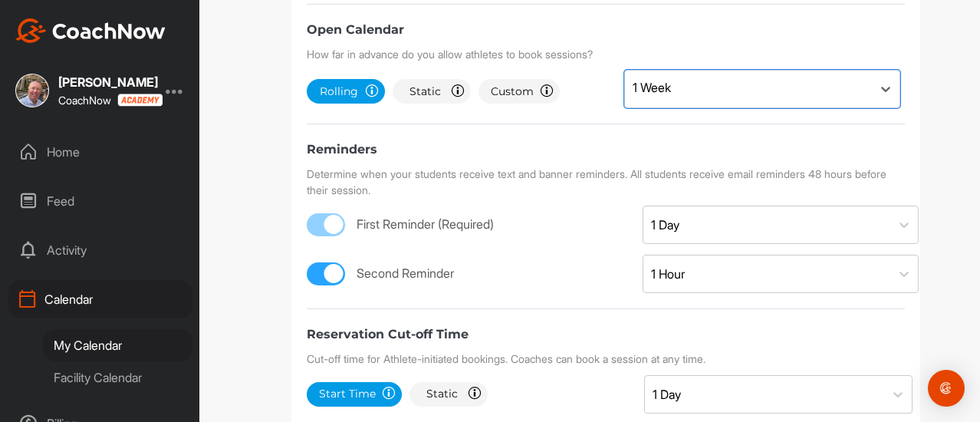
click at [328, 225] on div at bounding box center [333, 224] width 19 height 19
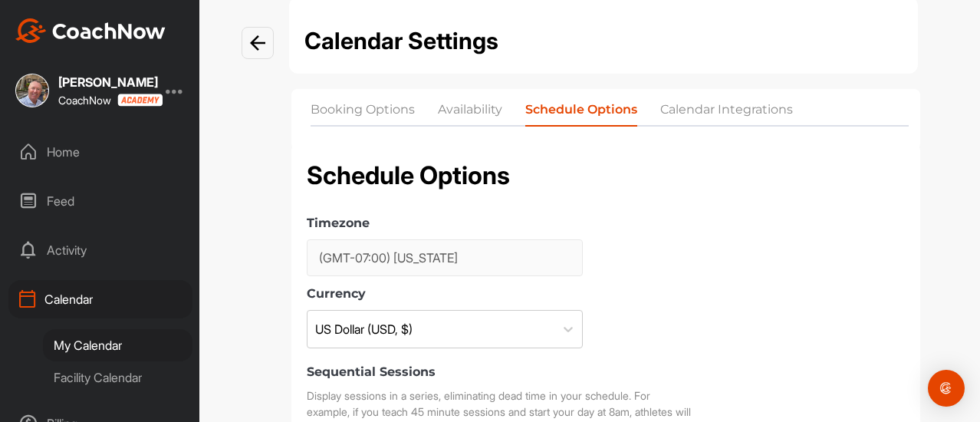
scroll to position [0, 0]
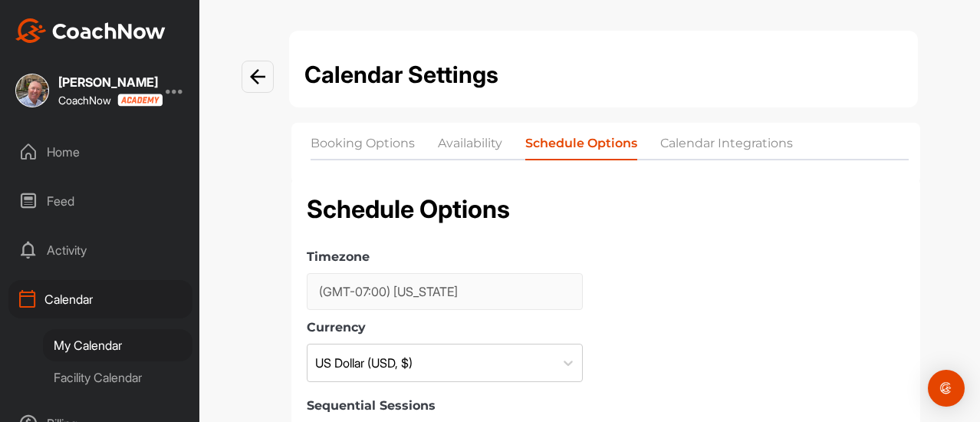
click at [699, 142] on li "Calendar Integrations" at bounding box center [726, 146] width 133 height 25
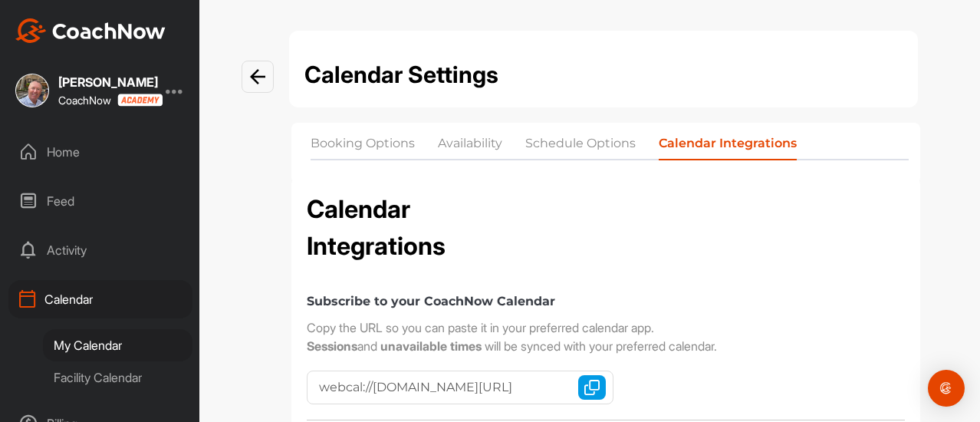
checkbox input "true"
click at [58, 155] on div "Home" at bounding box center [100, 152] width 184 height 38
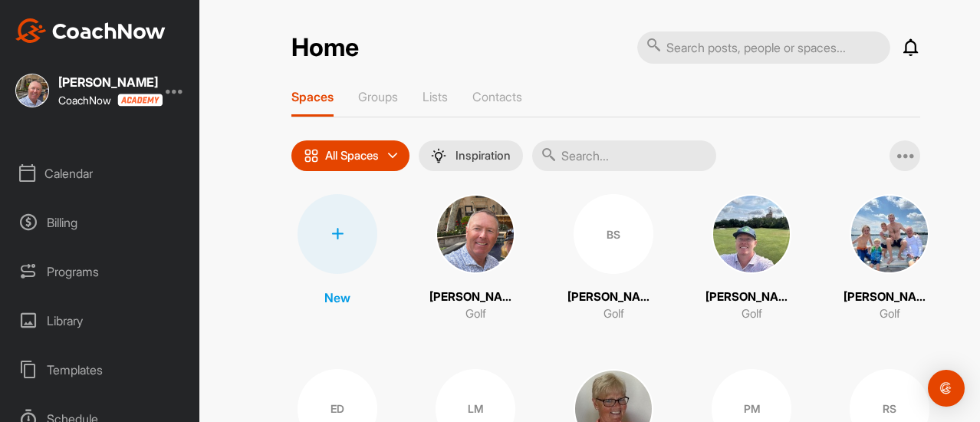
scroll to position [153, 0]
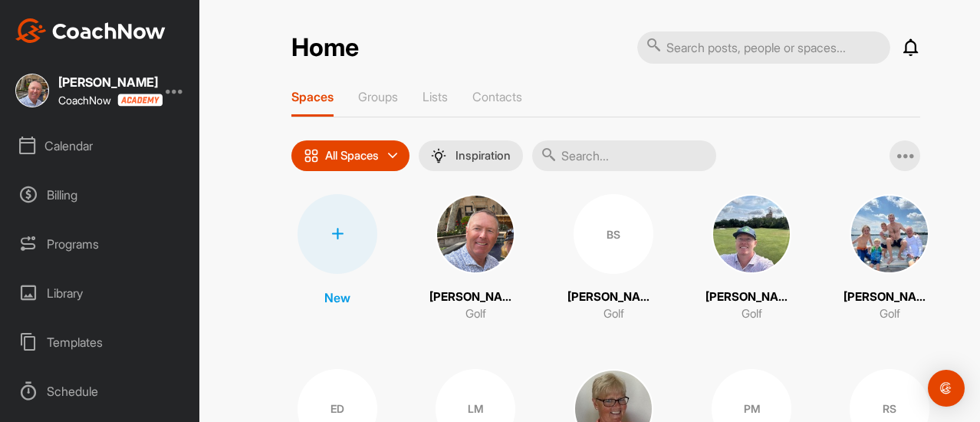
click at [59, 196] on div "Billing" at bounding box center [100, 195] width 184 height 38
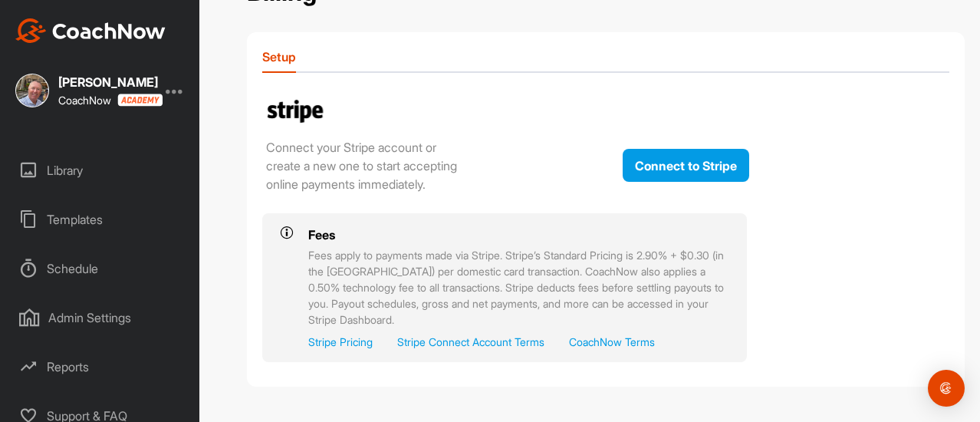
scroll to position [301, 0]
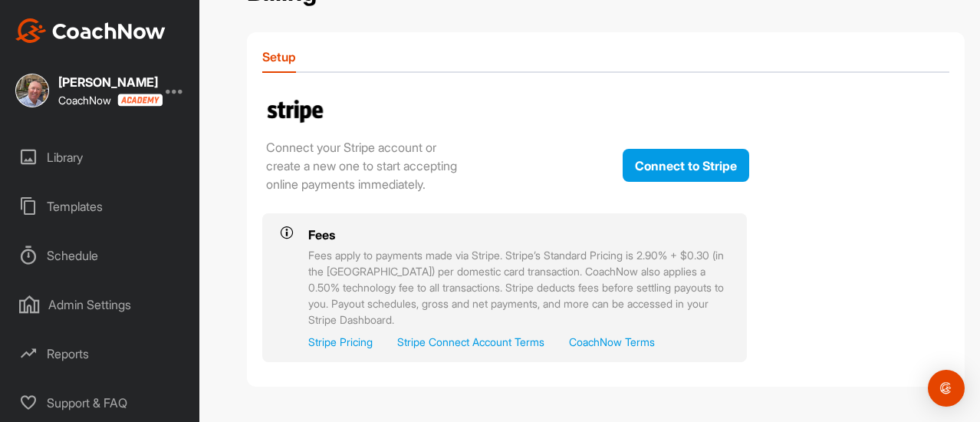
click at [77, 340] on div "Reports" at bounding box center [100, 353] width 184 height 38
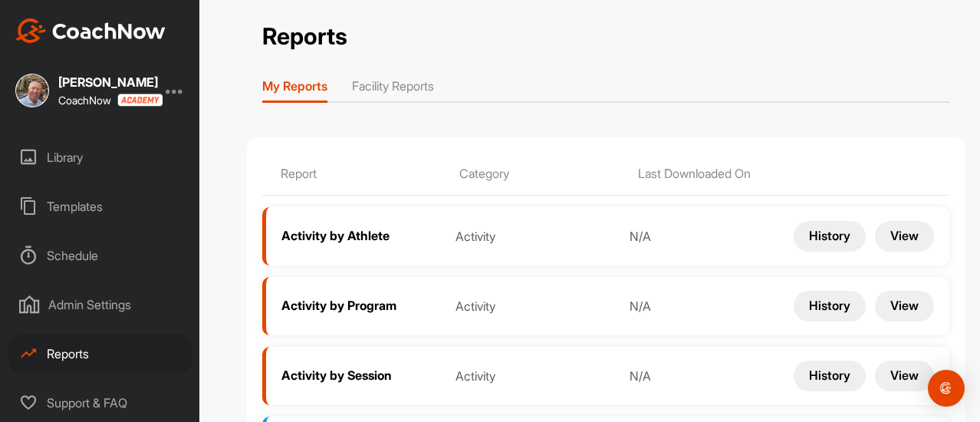
click at [383, 84] on li "Facility Reports" at bounding box center [393, 89] width 82 height 25
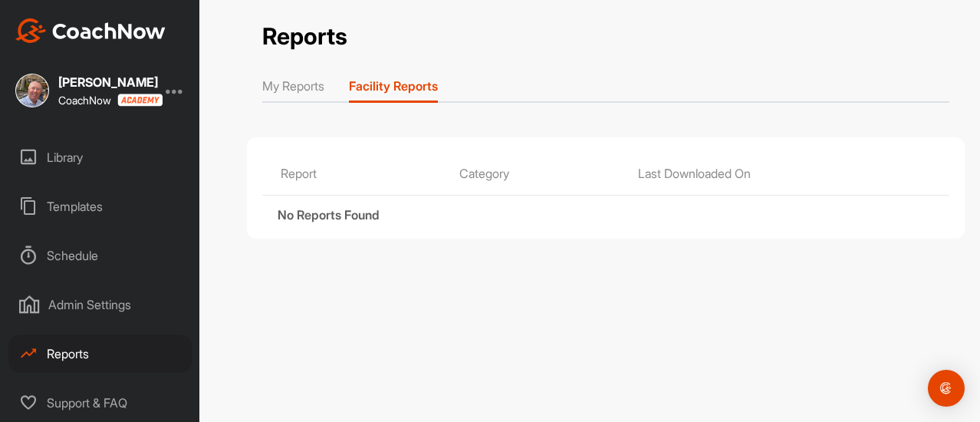
click at [290, 88] on li "My Reports" at bounding box center [293, 89] width 62 height 25
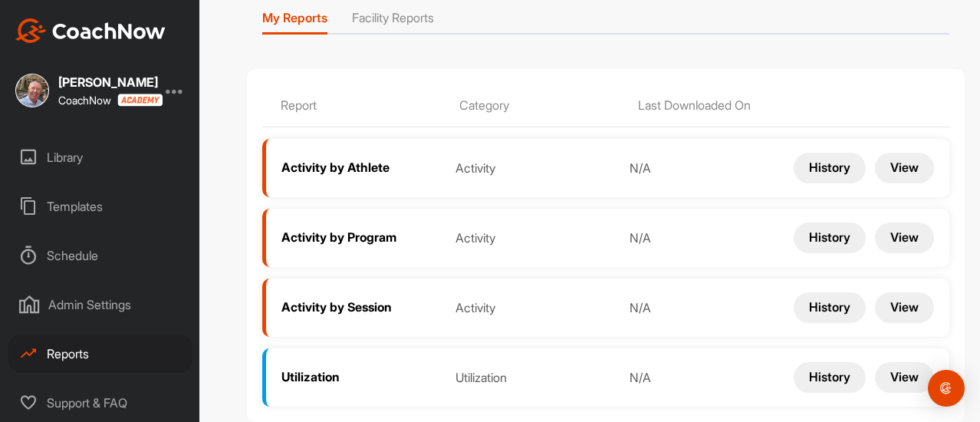
scroll to position [80, 0]
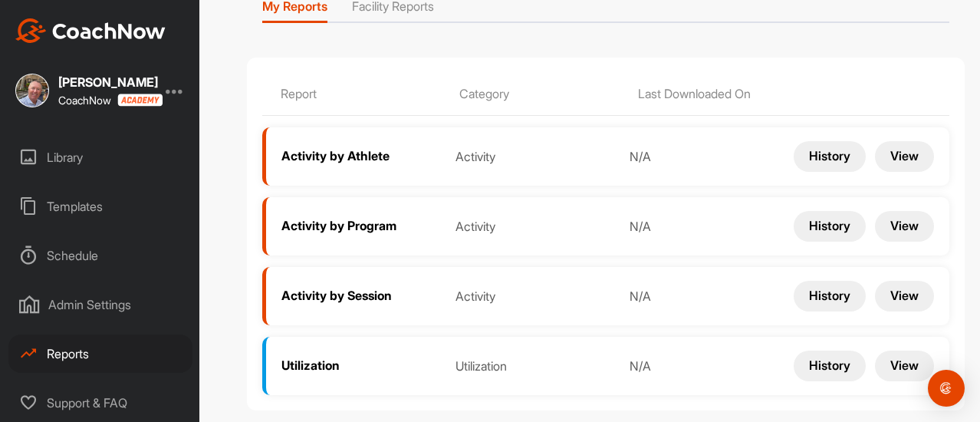
click at [72, 245] on div "Schedule" at bounding box center [100, 255] width 184 height 38
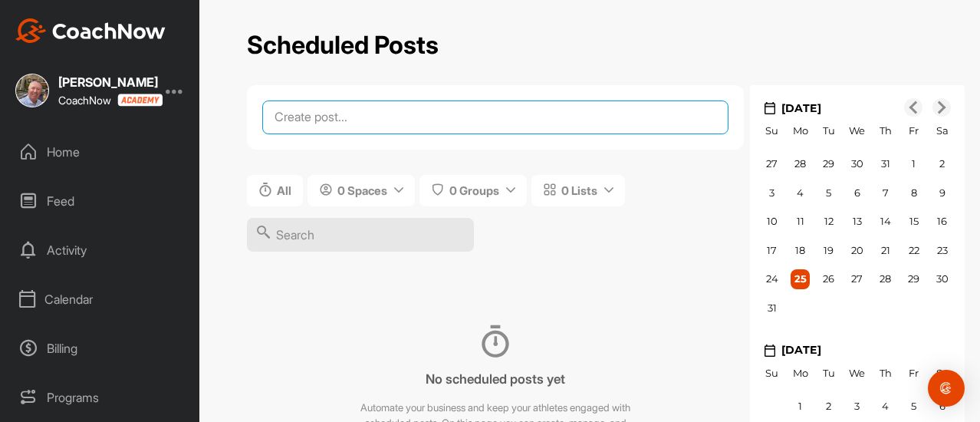
click at [370, 119] on textarea at bounding box center [495, 117] width 466 height 34
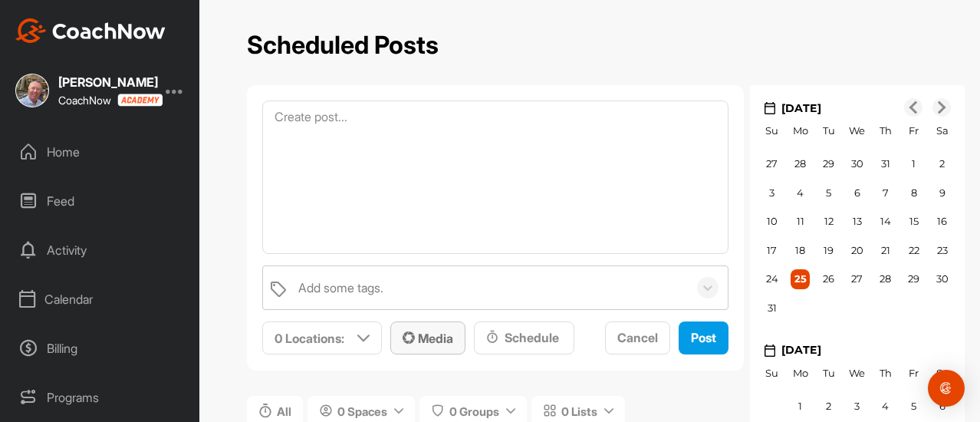
click at [430, 337] on span "Media" at bounding box center [428, 337] width 51 height 15
